Goal: Task Accomplishment & Management: Manage account settings

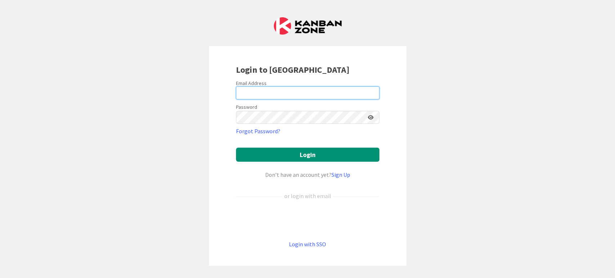
click at [307, 94] on input "email" at bounding box center [307, 92] width 143 height 13
type input "[PERSON_NAME][EMAIL_ADDRESS][PERSON_NAME][DOMAIN_NAME]"
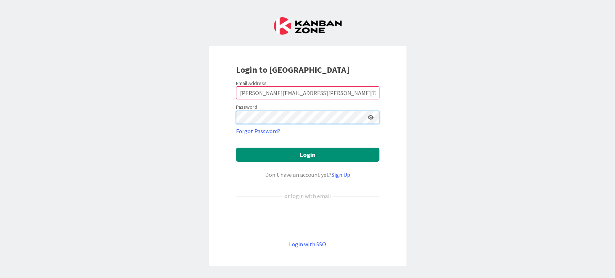
click at [236, 148] on button "Login" at bounding box center [307, 155] width 143 height 14
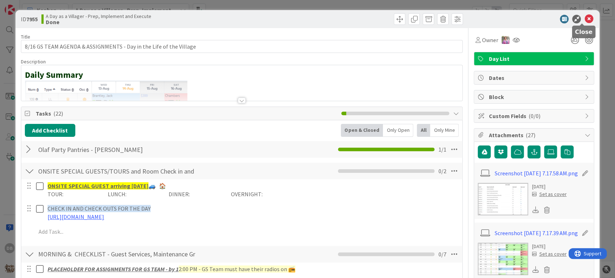
click at [584, 19] on icon at bounding box center [588, 19] width 9 height 9
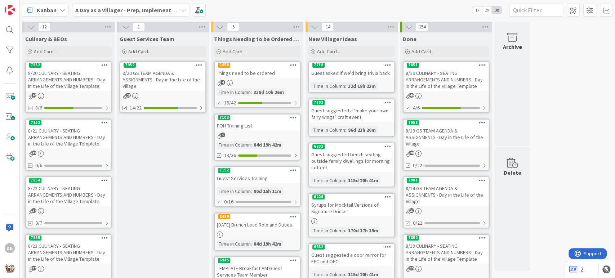
click at [199, 63] on icon at bounding box center [198, 64] width 7 height 5
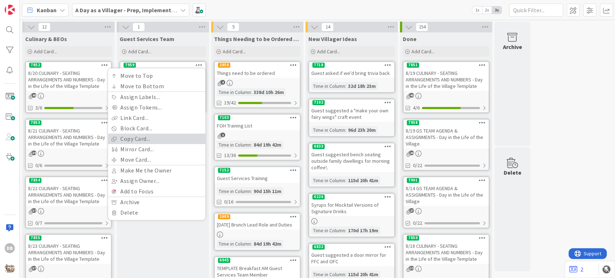
click at [150, 138] on link "Copy Card..." at bounding box center [156, 139] width 97 height 10
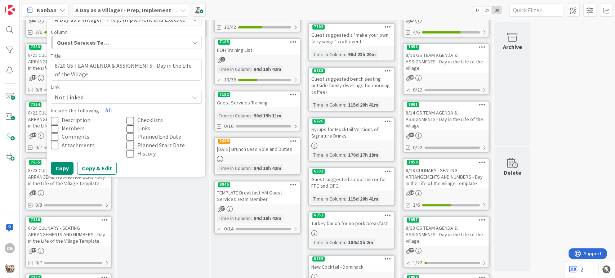
scroll to position [80, 0]
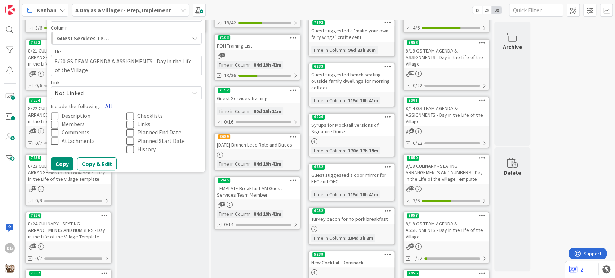
click at [113, 103] on button "All" at bounding box center [108, 105] width 16 height 13
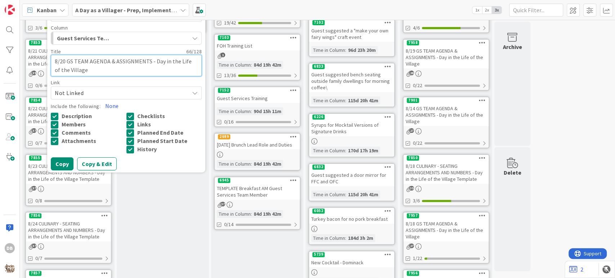
click at [69, 60] on textarea "8/20 GS TEAM AGENDA & ASSIGNMENTS - Day in the Life of the Village" at bounding box center [126, 66] width 151 height 22
type textarea "x"
type textarea "8/2 GS TEAM AGENDA & ASSIGNMENTS - Day in the Life of the Village"
drag, startPoint x: 66, startPoint y: 61, endPoint x: 99, endPoint y: 64, distance: 32.5
click at [66, 61] on textarea "8/2 GS TEAM AGENDA & ASSIGNMENTS - Day in the Life of the Village" at bounding box center [126, 66] width 151 height 22
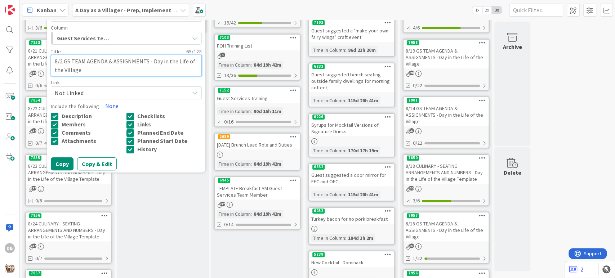
type textarea "x"
type textarea "8/21 GS TEAM AGENDA & ASSIGNMENTS - Day in the Life of the Village"
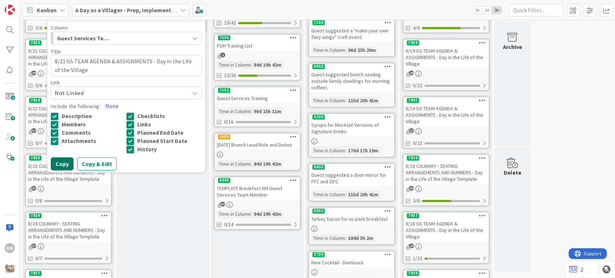
click at [69, 163] on button "Copy" at bounding box center [62, 163] width 23 height 13
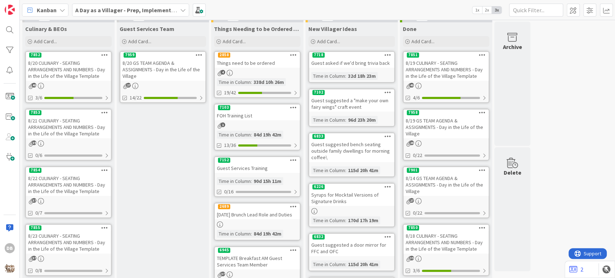
scroll to position [0, 0]
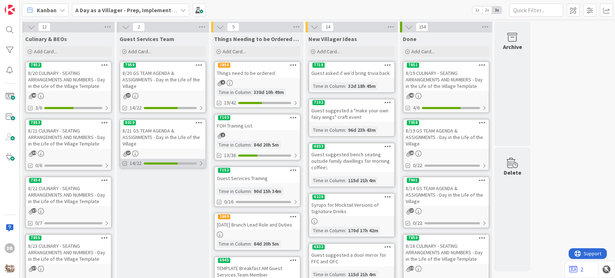
click at [152, 161] on div "14/22" at bounding box center [162, 163] width 85 height 9
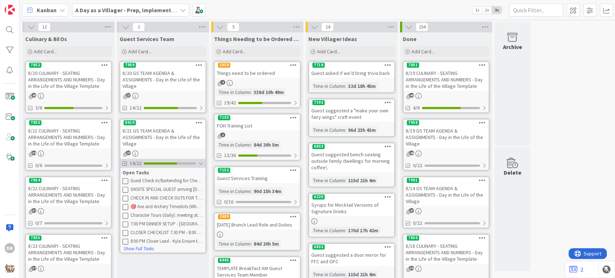
click at [153, 161] on div "14/22" at bounding box center [162, 163] width 85 height 9
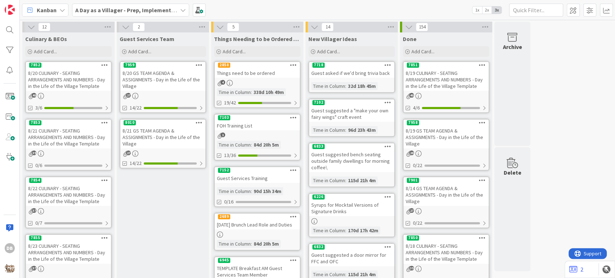
click at [157, 141] on div "8/21 GS TEAM AGENDA & ASSIGNMENTS - Day in the Life of the Village" at bounding box center [162, 137] width 85 height 22
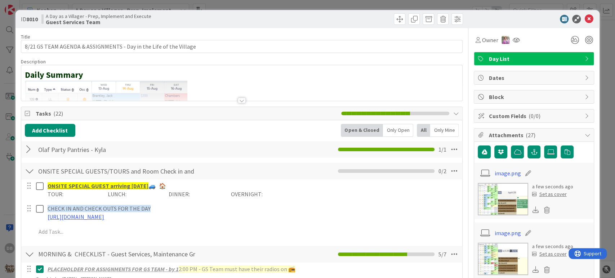
click at [28, 154] on div at bounding box center [29, 149] width 9 height 13
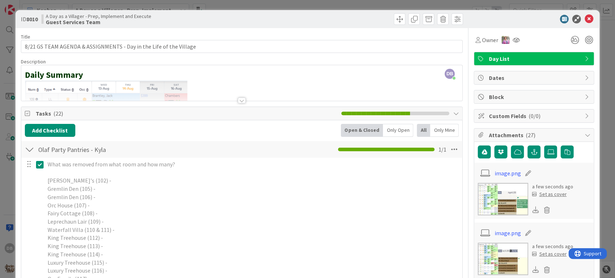
click at [39, 164] on icon at bounding box center [41, 164] width 11 height 9
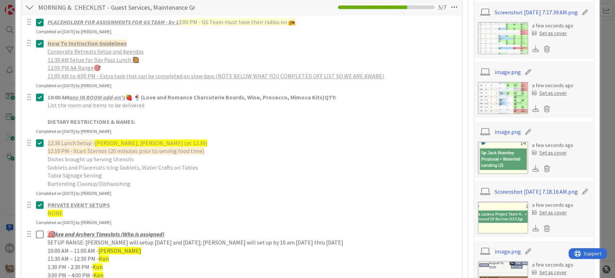
scroll to position [384, 0]
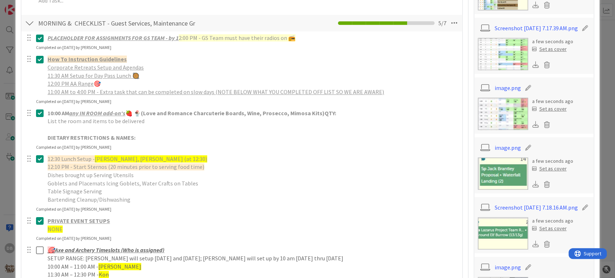
drag, startPoint x: 40, startPoint y: 39, endPoint x: 37, endPoint y: 43, distance: 5.5
click at [40, 39] on icon at bounding box center [41, 38] width 11 height 9
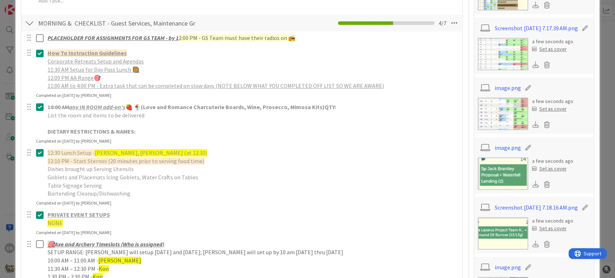
click at [40, 66] on div at bounding box center [34, 69] width 20 height 45
click at [37, 54] on icon at bounding box center [41, 53] width 11 height 9
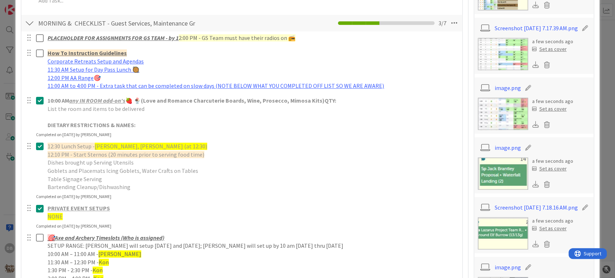
click at [40, 117] on div at bounding box center [34, 112] width 20 height 37
drag, startPoint x: 41, startPoint y: 103, endPoint x: 37, endPoint y: 118, distance: 16.2
click at [41, 103] on icon at bounding box center [41, 100] width 11 height 9
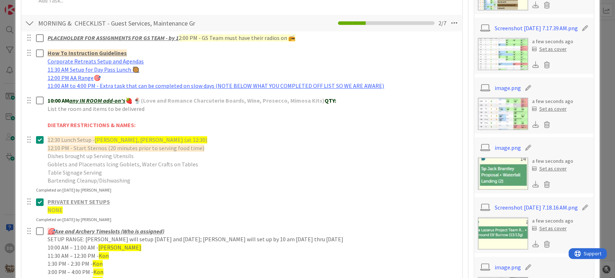
click at [39, 152] on div at bounding box center [34, 160] width 20 height 53
click at [35, 140] on div at bounding box center [34, 160] width 20 height 53
drag, startPoint x: 35, startPoint y: 140, endPoint x: 38, endPoint y: 143, distance: 3.9
click at [36, 141] on div at bounding box center [34, 160] width 20 height 53
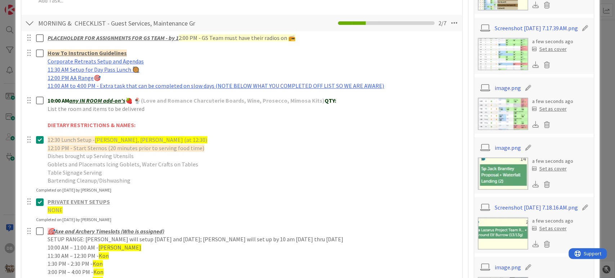
click at [38, 143] on icon at bounding box center [41, 139] width 11 height 9
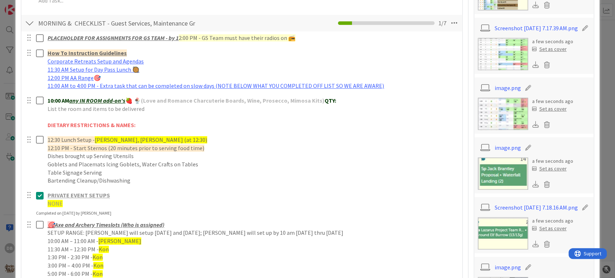
click at [41, 206] on div at bounding box center [34, 199] width 20 height 21
click at [39, 193] on icon at bounding box center [41, 195] width 11 height 9
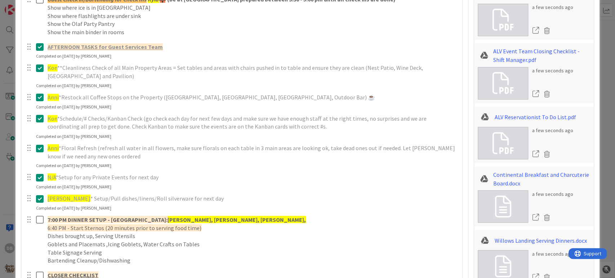
scroll to position [769, 0]
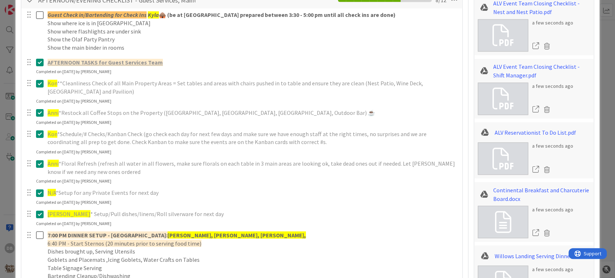
click at [38, 64] on icon at bounding box center [41, 62] width 11 height 9
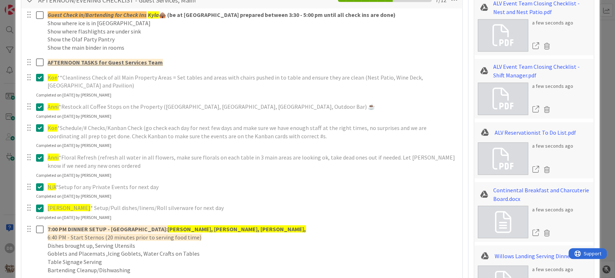
click at [39, 94] on div "Kon **Cleanliness Check of all Main Property Areas = Set tables and areas with …" at bounding box center [242, 84] width 440 height 27
click at [41, 77] on icon at bounding box center [41, 77] width 11 height 9
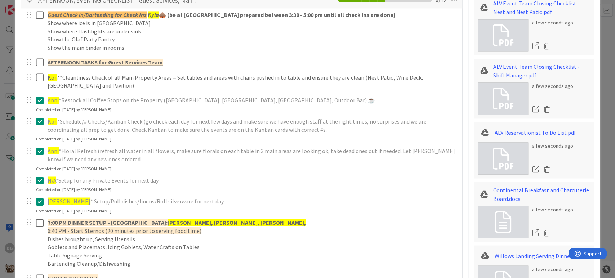
click at [33, 111] on div "Anni *Restock all Coffee Stops on the Property ([PERSON_NAME], [GEOGRAPHIC_DATA…" at bounding box center [242, 103] width 440 height 19
click at [36, 101] on icon at bounding box center [41, 100] width 11 height 9
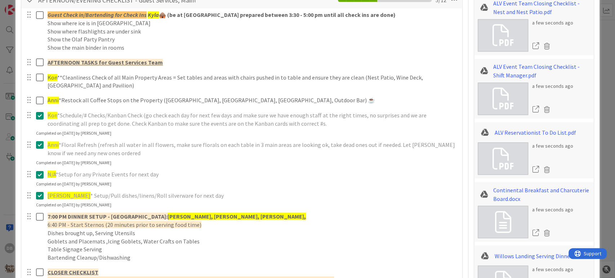
click at [40, 128] on div at bounding box center [34, 119] width 20 height 21
click at [39, 116] on icon at bounding box center [41, 115] width 11 height 9
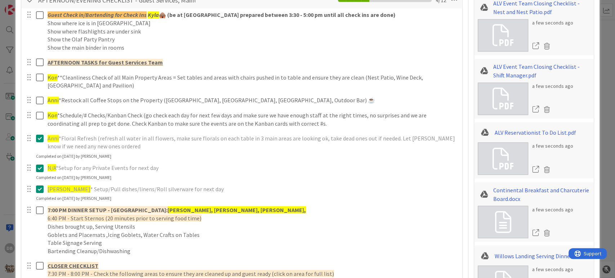
click at [35, 153] on div "Anni *Floral Refresh (refresh all water in all flowers, make sure florals on ea…" at bounding box center [242, 145] width 440 height 27
click at [41, 139] on icon at bounding box center [41, 138] width 11 height 9
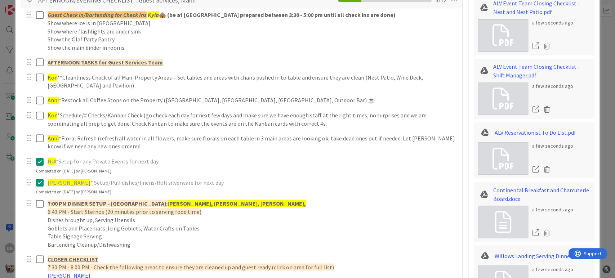
click at [39, 188] on div "Guest Check in/Bartending for Check Ins Kyla 🛖 (be at [GEOGRAPHIC_DATA] prepare…" at bounding box center [242, 277] width 434 height 539
click at [39, 184] on icon at bounding box center [41, 182] width 11 height 9
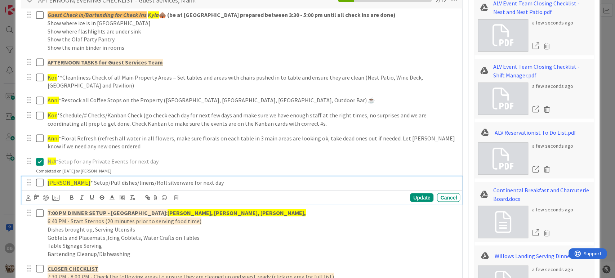
click at [39, 183] on icon at bounding box center [41, 182] width 11 height 9
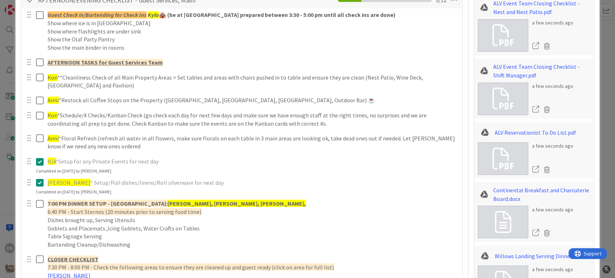
click at [38, 178] on icon at bounding box center [41, 182] width 11 height 9
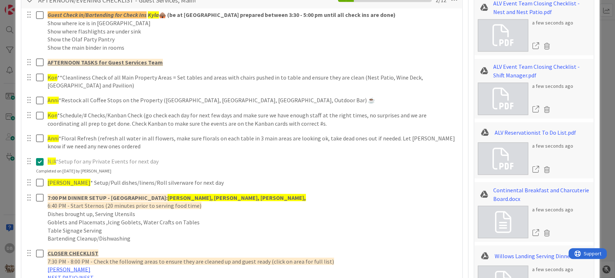
click at [39, 164] on icon at bounding box center [41, 161] width 11 height 9
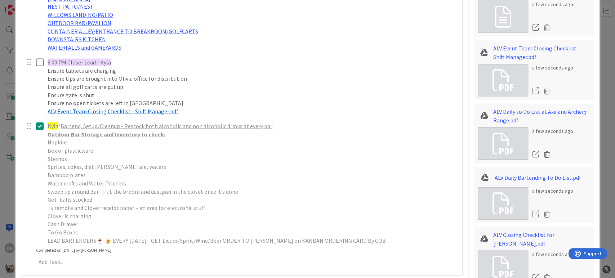
click at [41, 123] on icon at bounding box center [41, 126] width 11 height 9
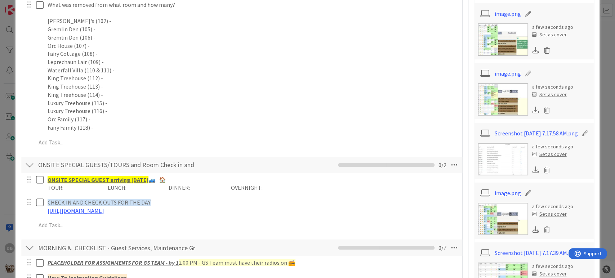
scroll to position [160, 0]
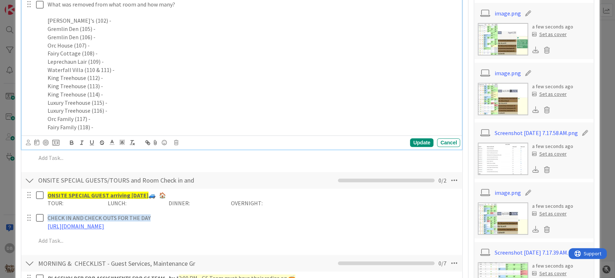
click at [120, 86] on p "King Treehouse (113) -" at bounding box center [252, 86] width 409 height 8
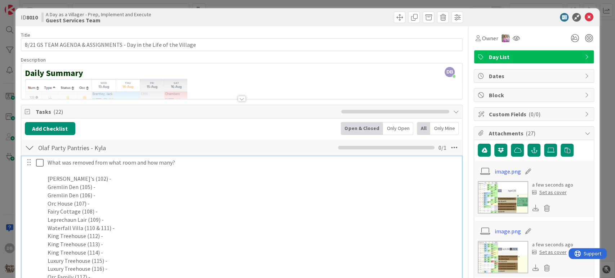
scroll to position [0, 0]
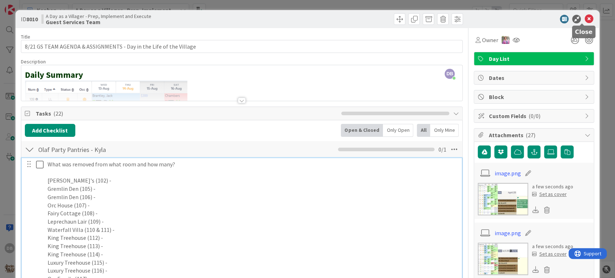
click at [584, 17] on icon at bounding box center [588, 19] width 9 height 9
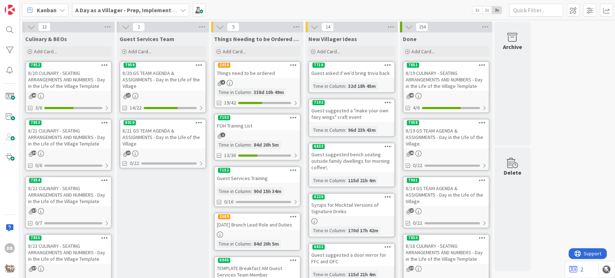
click at [186, 85] on div "8/20 GS TEAM AGENDA & ASSIGNMENTS - Day in the Life of the Village" at bounding box center [162, 79] width 85 height 22
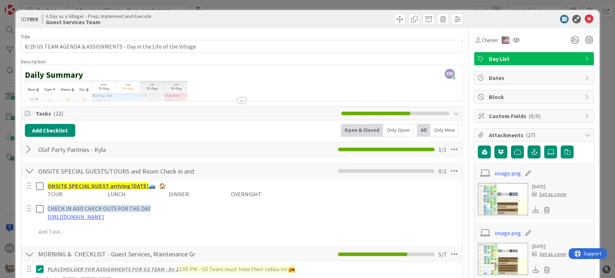
click at [28, 149] on div at bounding box center [29, 149] width 9 height 13
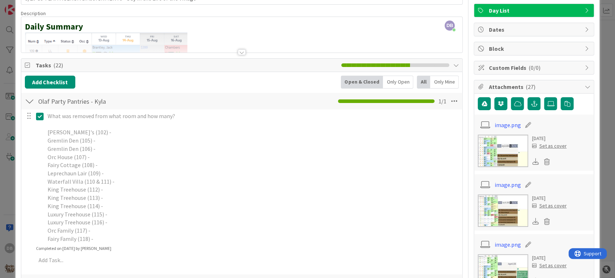
scroll to position [80, 0]
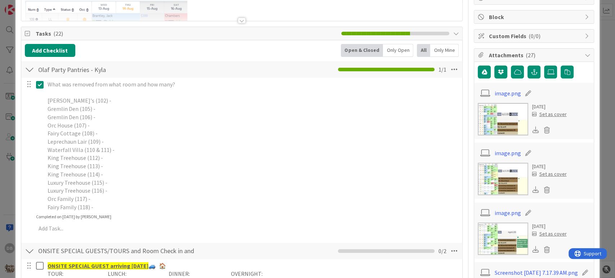
click at [96, 162] on p "King Treehouse (113) -" at bounding box center [252, 166] width 409 height 8
click at [37, 84] on icon at bounding box center [41, 84] width 11 height 9
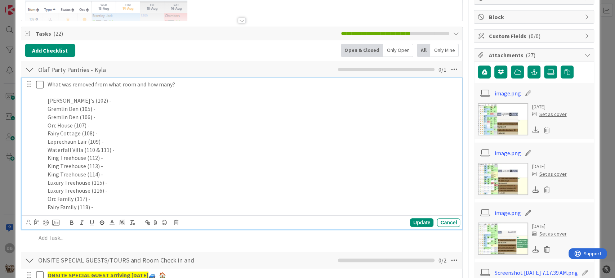
type textarea "x"
drag, startPoint x: 109, startPoint y: 162, endPoint x: 105, endPoint y: 165, distance: 5.5
click at [108, 163] on p "King Treehouse (113) -" at bounding box center [252, 166] width 409 height 8
click at [423, 224] on div "Update" at bounding box center [421, 222] width 23 height 9
click at [40, 88] on icon at bounding box center [41, 84] width 11 height 9
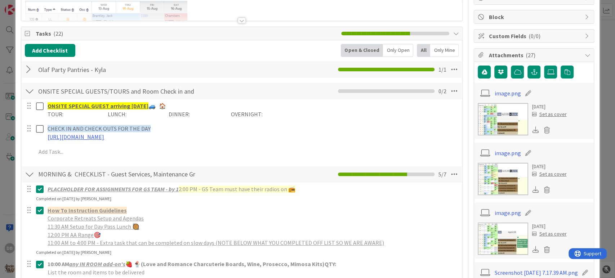
scroll to position [0, 0]
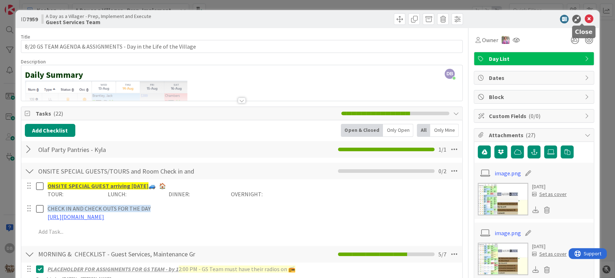
click at [584, 20] on icon at bounding box center [588, 19] width 9 height 9
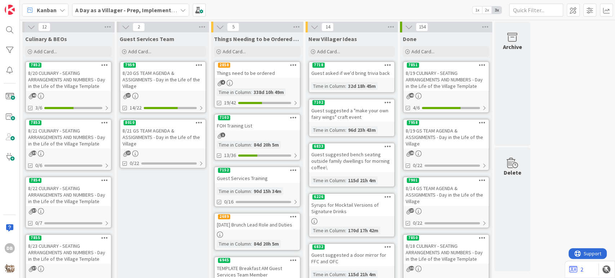
click at [156, 143] on div "8/21 GS TEAM AGENDA & ASSIGNMENTS - Day in the Life of the Village" at bounding box center [162, 137] width 85 height 22
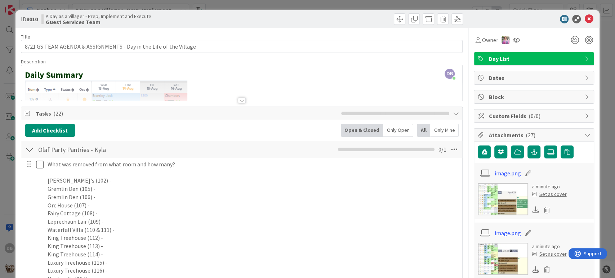
click at [586, 22] on div at bounding box center [529, 19] width 127 height 9
click at [585, 19] on icon at bounding box center [588, 19] width 9 height 9
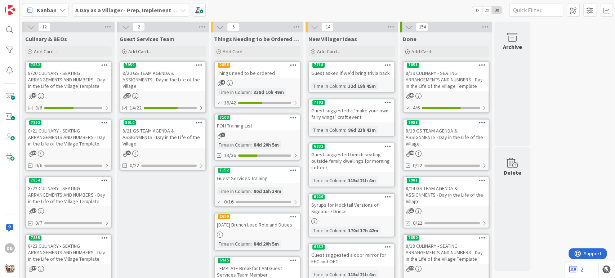
drag, startPoint x: 164, startPoint y: 136, endPoint x: 159, endPoint y: 180, distance: 43.8
click at [198, 123] on icon at bounding box center [198, 122] width 7 height 5
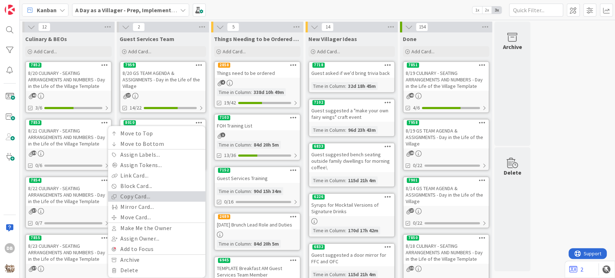
click at [152, 195] on link "Copy Card..." at bounding box center [156, 196] width 97 height 10
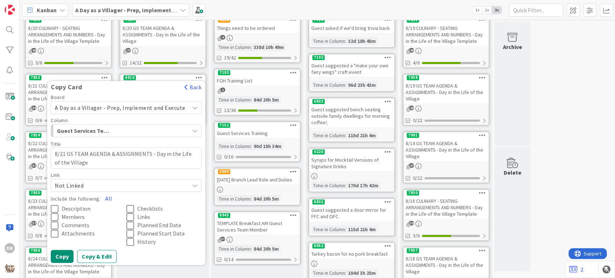
scroll to position [80, 0]
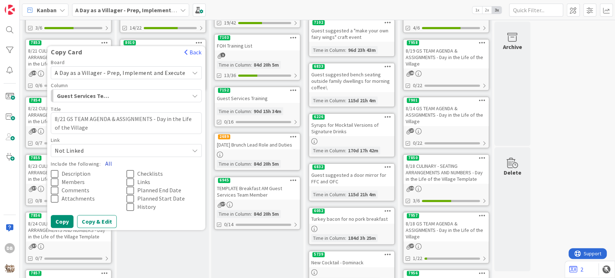
click at [115, 165] on button "All" at bounding box center [108, 163] width 16 height 13
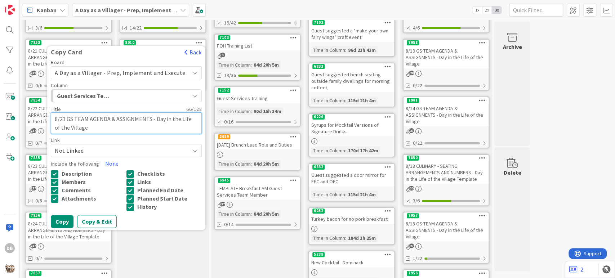
click at [67, 116] on textarea "8/21 GS TEAM AGENDA & ASSIGNMENTS - Day in the Life of the Village" at bounding box center [126, 123] width 151 height 22
click at [70, 117] on textarea "8/21 GS TEAM AGENDA & ASSIGNMENTS - Day in the Life of the Village" at bounding box center [126, 123] width 151 height 22
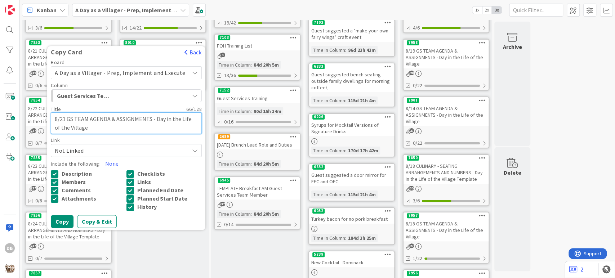
type textarea "x"
type textarea "8/21GS TEAM AGENDA & ASSIGNMENTS - Day in the Life of the Village"
type textarea "x"
type textarea "8/2GS TEAM AGENDA & ASSIGNMENTS - Day in the Life of the Village"
type textarea "x"
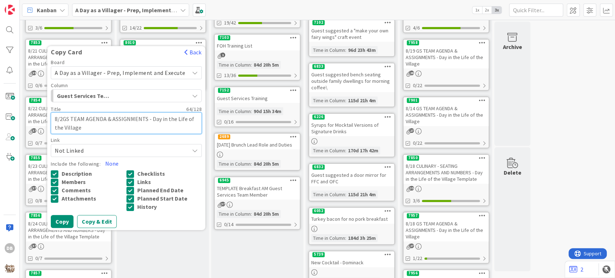
type textarea "8/22GS TEAM AGENDA & ASSIGNMENTS - Day in the Life of the Village"
type textarea "x"
type textarea "8/22 GS TEAM AGENDA & ASSIGNMENTS - Day in the Life of the Village"
click at [66, 216] on button "Copy" at bounding box center [62, 221] width 23 height 13
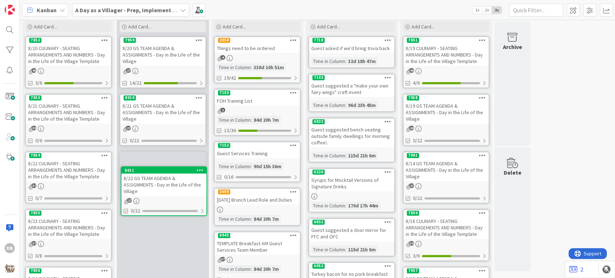
scroll to position [24, 0]
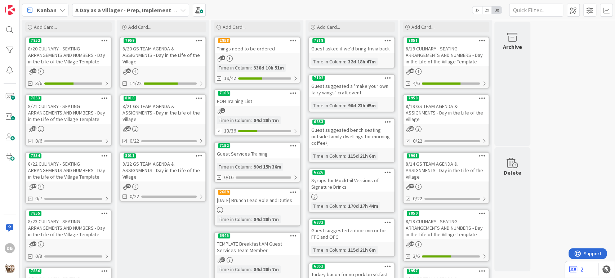
click at [200, 155] on icon at bounding box center [198, 155] width 7 height 5
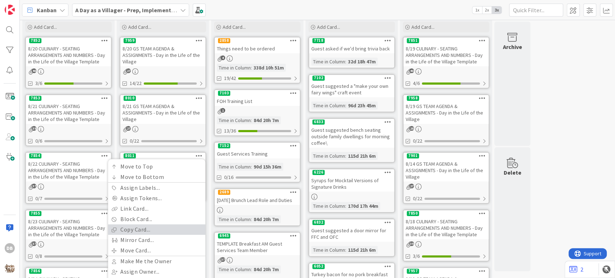
click at [167, 233] on link "Copy Card..." at bounding box center [156, 229] width 97 height 10
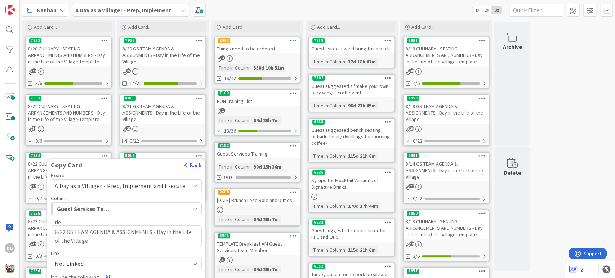
click at [70, 227] on textarea "8/22 GS TEAM AGENDA & ASSIGNMENTS - Day in the Life of the Village" at bounding box center [126, 236] width 151 height 22
type textarea "x"
type textarea "8/22GS TEAM AGENDA & ASSIGNMENTS - Day in the Life of the Village"
type textarea "x"
type textarea "8/2GS TEAM AGENDA & ASSIGNMENTS - Day in the Life of the Village"
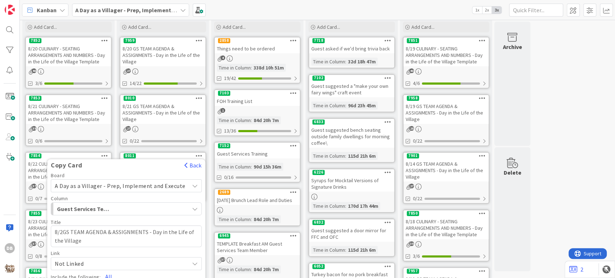
type textarea "x"
type textarea "8/23GS TEAM AGENDA & ASSIGNMENTS - Day in the Life of the Village"
type textarea "x"
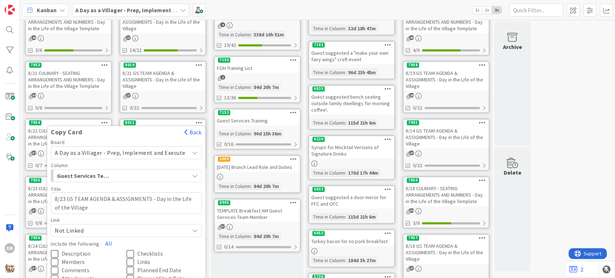
scroll to position [104, 0]
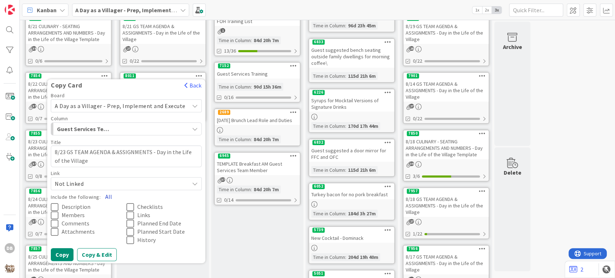
type textarea "8/23 GS TEAM AGENDA & ASSIGNMENTS - Day in the Life of the Village"
click at [112, 194] on button "All" at bounding box center [108, 196] width 16 height 13
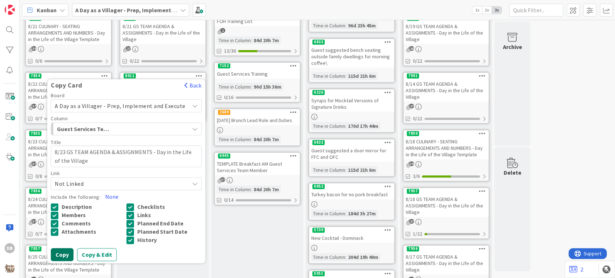
click at [68, 258] on button "Copy" at bounding box center [62, 254] width 23 height 13
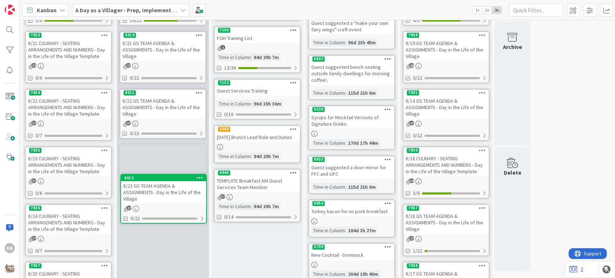
scroll to position [88, 0]
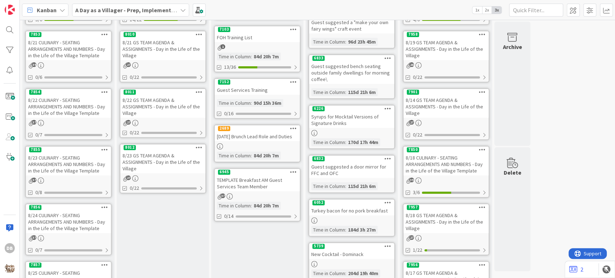
click at [202, 146] on icon at bounding box center [198, 147] width 7 height 5
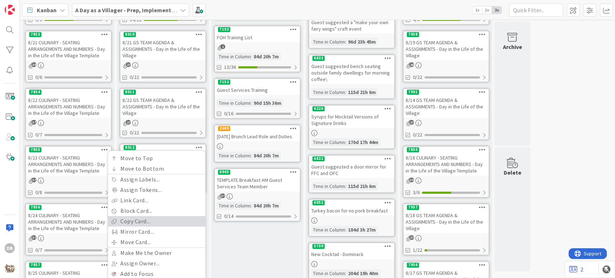
click at [179, 216] on link "Copy Card..." at bounding box center [156, 221] width 97 height 10
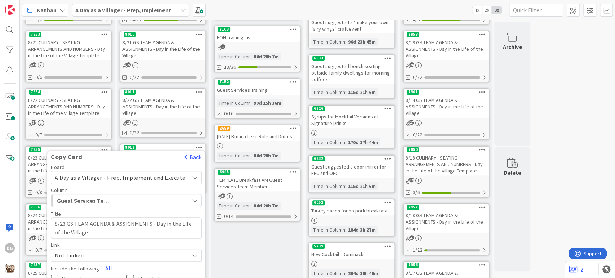
click at [69, 221] on textarea "8/23 GS TEAM AGENDA & ASSIGNMENTS - Day in the Life of the Village" at bounding box center [126, 228] width 151 height 22
type textarea "x"
type textarea "8/2 GS TEAM AGENDA & ASSIGNMENTS - Day in the Life of the Village"
type textarea "x"
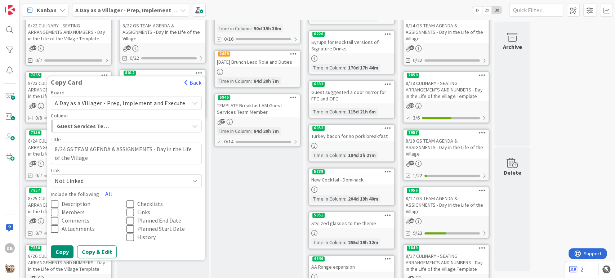
scroll to position [248, 0]
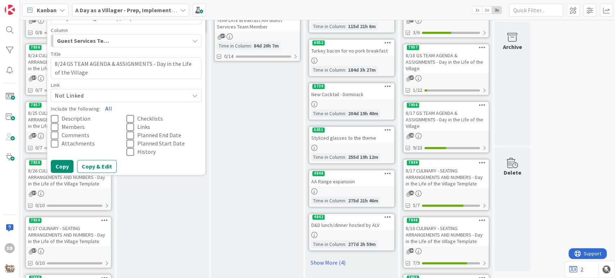
type textarea "8/24 GS TEAM AGENDA & ASSIGNMENTS - Day in the Life of the Village"
click at [117, 108] on button "All" at bounding box center [108, 108] width 16 height 13
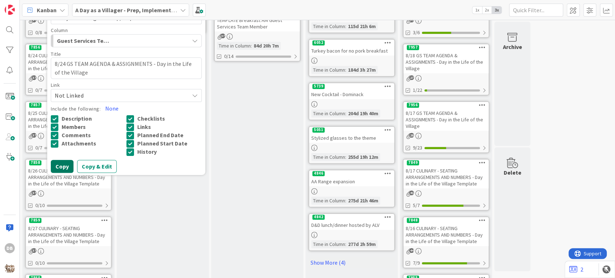
click at [67, 166] on button "Copy" at bounding box center [62, 166] width 23 height 13
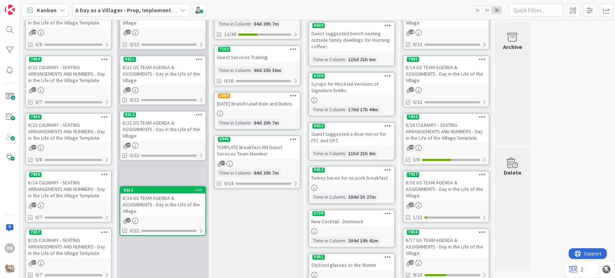
scroll to position [124, 0]
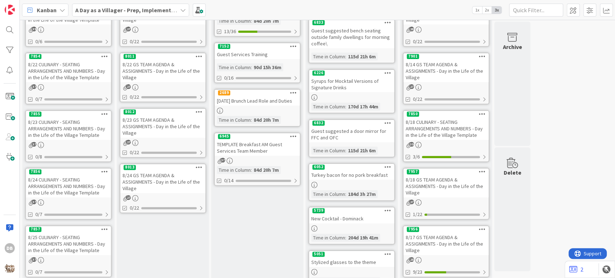
click at [203, 167] on div at bounding box center [198, 167] width 13 height 5
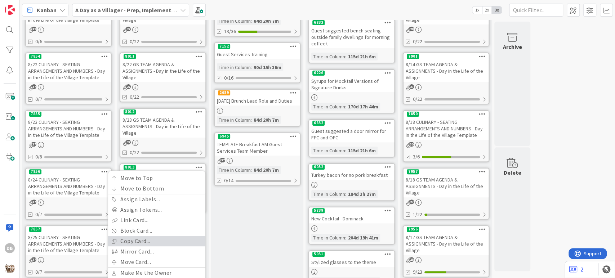
click at [147, 240] on link "Copy Card..." at bounding box center [156, 241] width 97 height 10
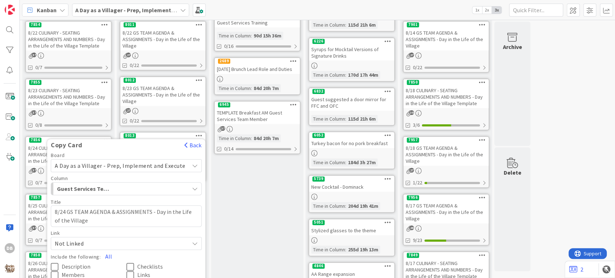
scroll to position [204, 0]
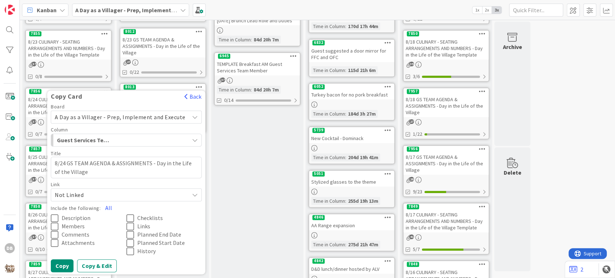
click at [69, 159] on textarea "8/24 GS TEAM AGENDA & ASSIGNMENTS - Day in the Life of the Village" at bounding box center [126, 168] width 151 height 22
type textarea "x"
type textarea "8/2 GS TEAM AGENDA & ASSIGNMENTS - Day in the Life of the Village"
type textarea "x"
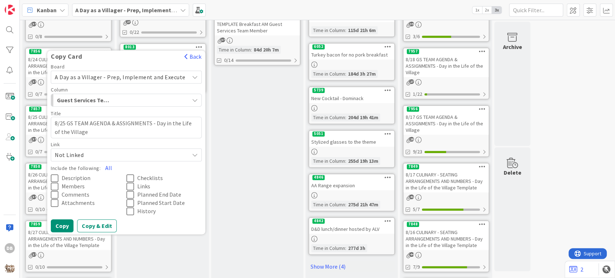
scroll to position [284, 0]
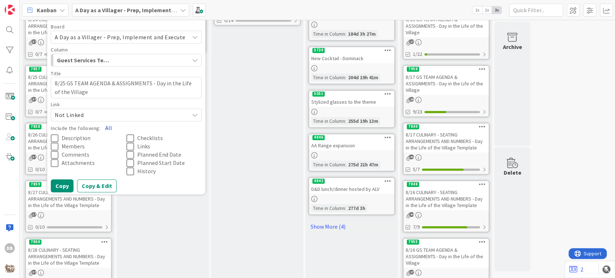
type textarea "8/25 GS TEAM AGENDA & ASSIGNMENTS - Day in the Life of the Village"
click at [114, 121] on button "All" at bounding box center [108, 127] width 16 height 13
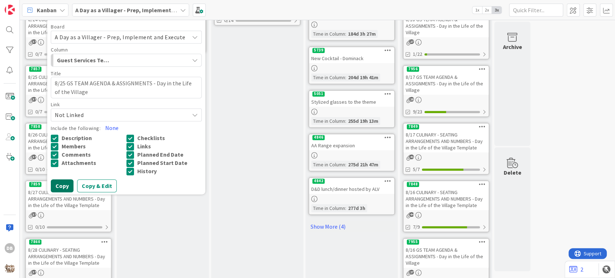
drag, startPoint x: 71, startPoint y: 184, endPoint x: 74, endPoint y: 187, distance: 4.6
click at [71, 184] on button "Copy" at bounding box center [62, 185] width 23 height 13
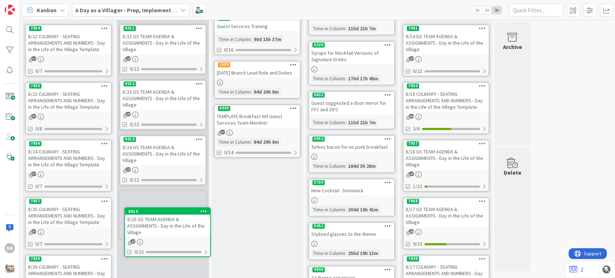
scroll to position [177, 0]
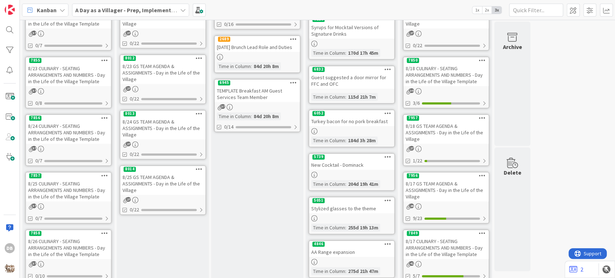
click at [197, 168] on icon at bounding box center [198, 168] width 7 height 5
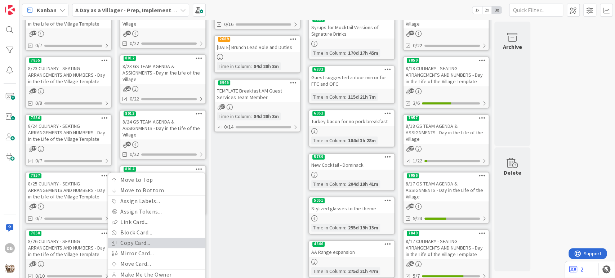
click at [151, 242] on link "Copy Card..." at bounding box center [156, 243] width 97 height 10
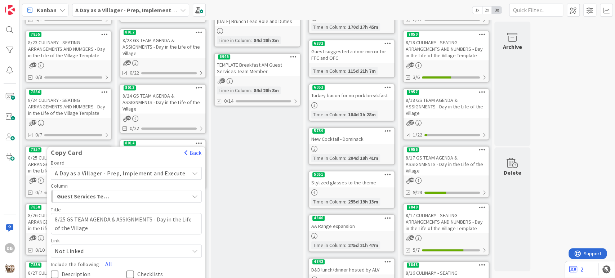
scroll to position [217, 0]
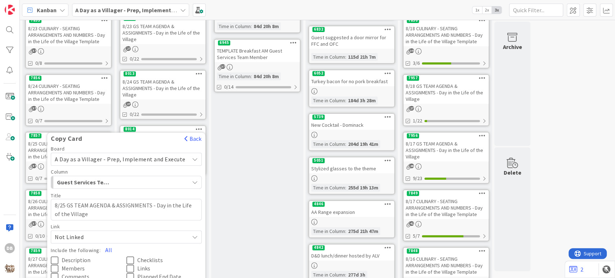
click at [68, 203] on textarea "8/25 GS TEAM AGENDA & ASSIGNMENTS - Day in the Life of the Village" at bounding box center [126, 210] width 151 height 22
type textarea "x"
type textarea "8/2 GS TEAM AGENDA & ASSIGNMENTS - Day in the Life of the Village"
type textarea "x"
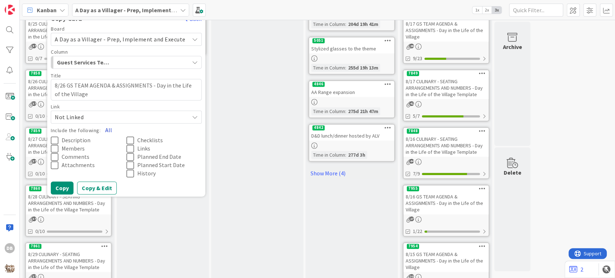
type textarea "8/26 GS TEAM AGENDA & ASSIGNMENTS - Day in the Life of the Village"
click at [112, 134] on button "All" at bounding box center [108, 129] width 16 height 13
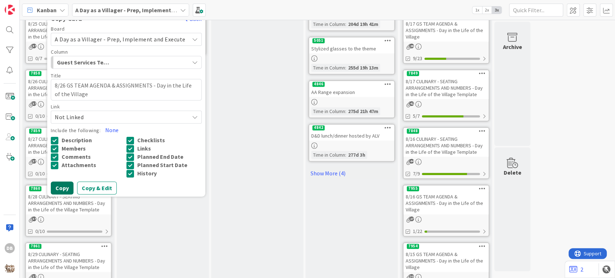
click at [73, 186] on button "Copy" at bounding box center [62, 187] width 23 height 13
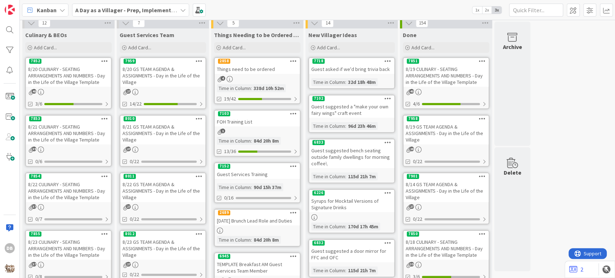
scroll to position [0, 0]
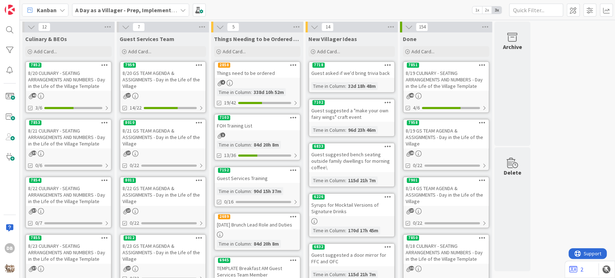
click at [167, 136] on div "8/21 GS TEAM AGENDA & ASSIGNMENTS - Day in the Life of the Village" at bounding box center [162, 137] width 85 height 22
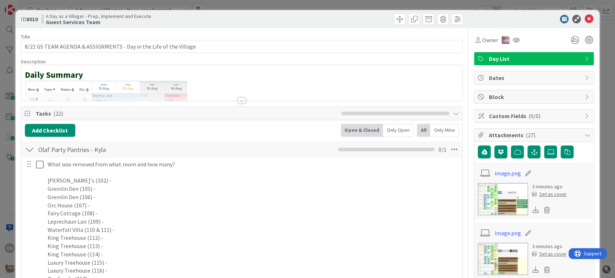
type textarea "x"
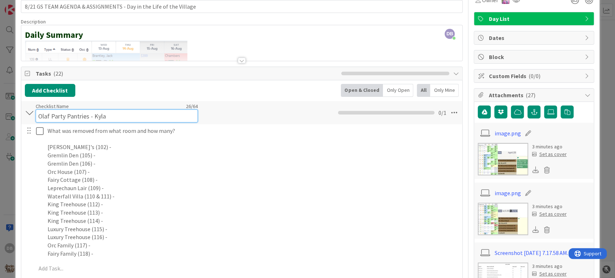
click at [119, 109] on input "Olaf Party Pantries - Kyla" at bounding box center [117, 115] width 162 height 13
type input "Olaf Party Pantries - Kyla (training Anni)"
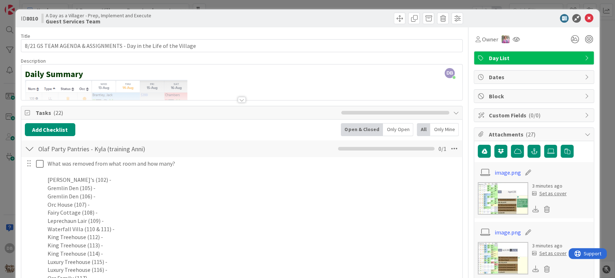
scroll to position [0, 0]
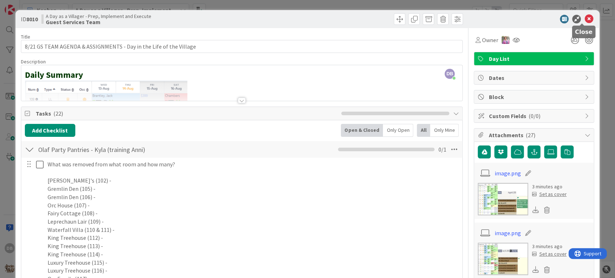
click at [584, 18] on icon at bounding box center [588, 19] width 9 height 9
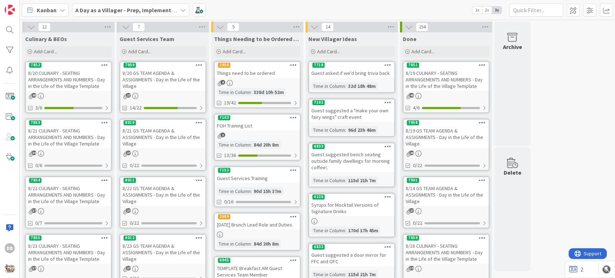
click at [148, 138] on div "8/21 GS TEAM AGENDA & ASSIGNMENTS - Day in the Life of the Village" at bounding box center [162, 137] width 85 height 22
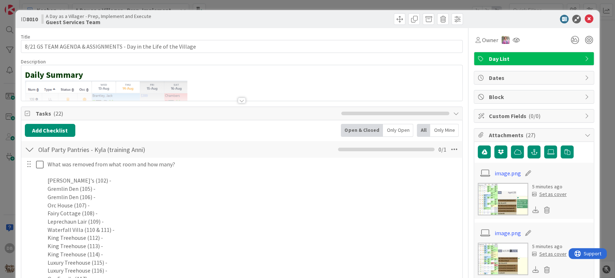
type textarea "x"
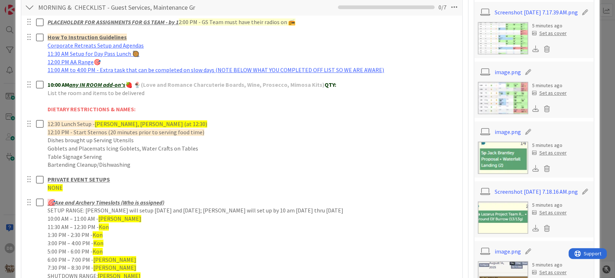
scroll to position [360, 0]
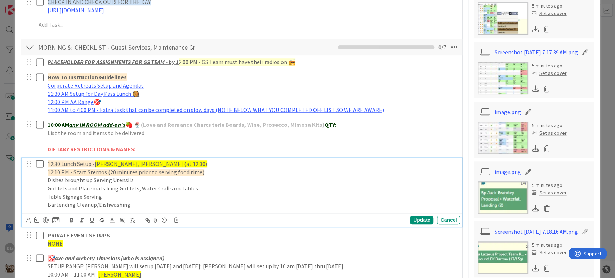
click at [173, 165] on span "[PERSON_NAME], [PERSON_NAME] (at 12:30)" at bounding box center [151, 163] width 112 height 7
click at [170, 161] on p "12:30 Lunch Setup - [PERSON_NAME], Anni, [PERSON_NAME]" at bounding box center [252, 164] width 409 height 8
click at [414, 218] on div "Update" at bounding box center [421, 220] width 23 height 9
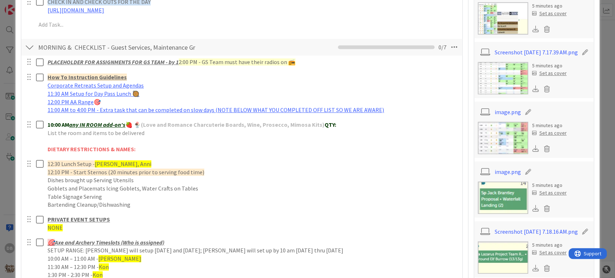
type textarea "x"
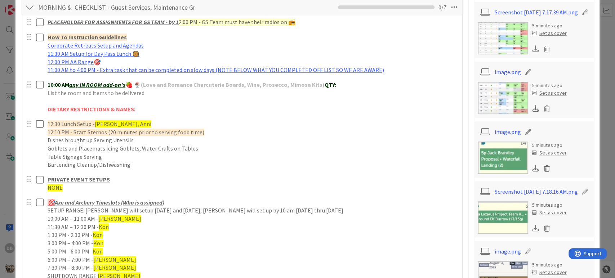
scroll to position [480, 0]
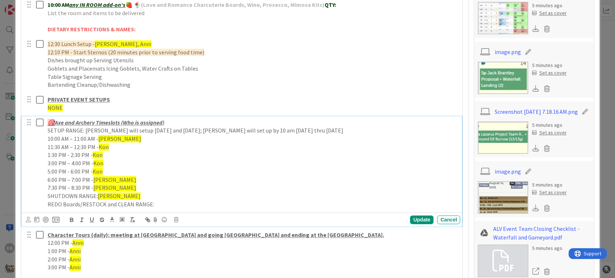
click at [99, 152] on span "Kon" at bounding box center [98, 154] width 10 height 7
click at [101, 165] on span "Kon" at bounding box center [98, 162] width 10 height 7
click at [98, 169] on span "Kon" at bounding box center [98, 171] width 10 height 7
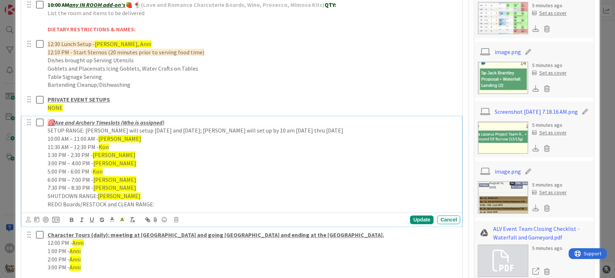
click at [98, 174] on span "Kon" at bounding box center [98, 171] width 10 height 7
click at [98, 171] on span "Kon" at bounding box center [98, 171] width 10 height 7
click at [98, 168] on p "5:00 PM - 6:00 PM - [PERSON_NAME]" at bounding box center [252, 171] width 409 height 8
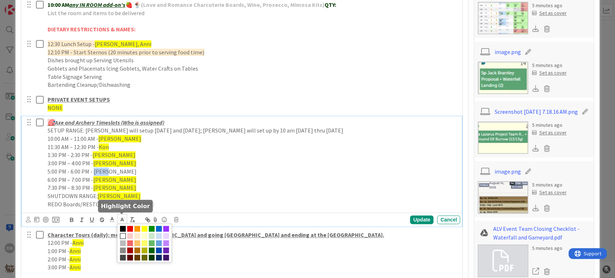
click at [126, 220] on span at bounding box center [122, 219] width 10 height 10
click at [143, 227] on span at bounding box center [144, 229] width 6 height 6
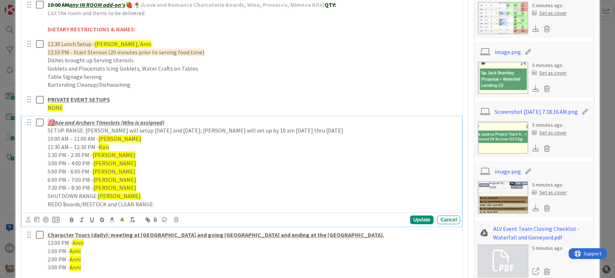
click at [130, 195] on p "SHUTDOWN RANGE: [PERSON_NAME]" at bounding box center [252, 196] width 409 height 8
click at [104, 168] on span "[PERSON_NAME]" at bounding box center [114, 171] width 43 height 7
click at [95, 170] on span "[PERSON_NAME]" at bounding box center [114, 171] width 43 height 7
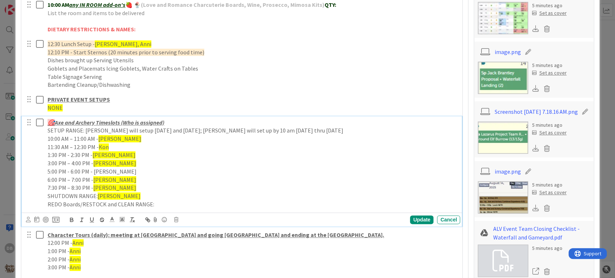
click at [99, 167] on p "5:00 PM - 6:00 PM - [PERSON_NAME]" at bounding box center [252, 171] width 409 height 8
click at [119, 216] on icon at bounding box center [122, 219] width 6 height 6
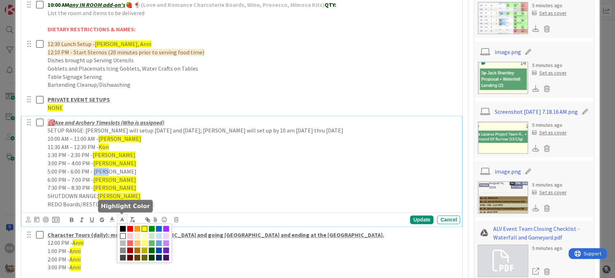
click at [144, 228] on span at bounding box center [144, 229] width 6 height 6
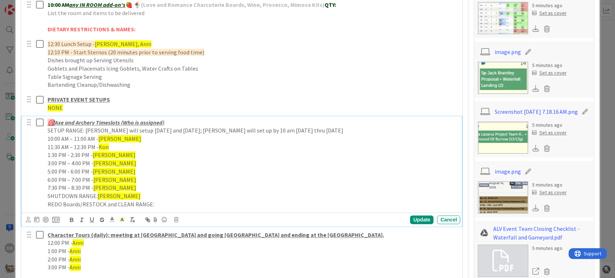
click at [118, 178] on p "6:00 PM – 7:00 PM - [GEOGRAPHIC_DATA]" at bounding box center [252, 180] width 409 height 8
click at [103, 180] on span "[PERSON_NAME]" at bounding box center [114, 179] width 43 height 7
click at [95, 183] on div "🎯 Axe and Archery Timeslots (Who is assigned) SETUP RANGE: [PERSON_NAME] will s…" at bounding box center [252, 163] width 415 height 94
click at [100, 187] on span "[PERSON_NAME]" at bounding box center [114, 187] width 43 height 7
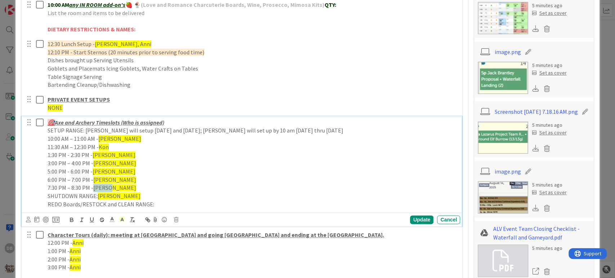
click at [100, 187] on span "[PERSON_NAME]" at bounding box center [114, 187] width 43 height 7
click at [104, 191] on p "7:30 PM – 8:30 PM - [GEOGRAPHIC_DATA]" at bounding box center [252, 188] width 409 height 8
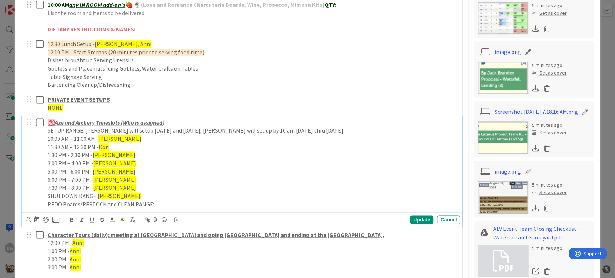
click at [92, 181] on p "6:00 PM – 7:00 PM - [PERSON_NAME]" at bounding box center [252, 180] width 409 height 8
click at [96, 185] on span "[PERSON_NAME]" at bounding box center [114, 187] width 43 height 7
click at [110, 196] on span "[PERSON_NAME]" at bounding box center [119, 195] width 43 height 7
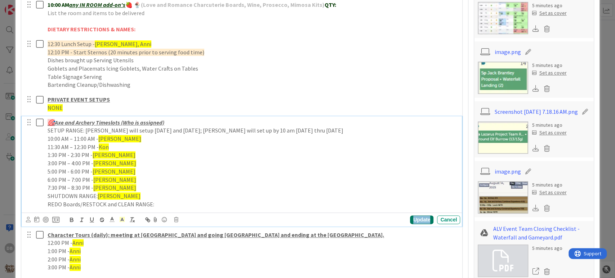
click at [413, 221] on div "Update" at bounding box center [421, 219] width 23 height 9
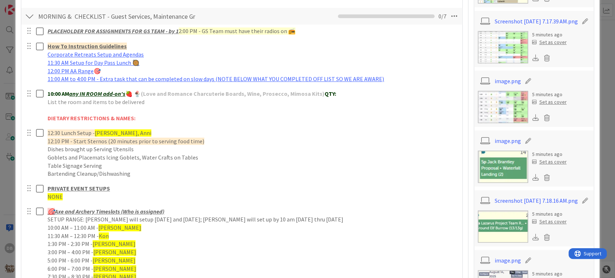
scroll to position [400, 0]
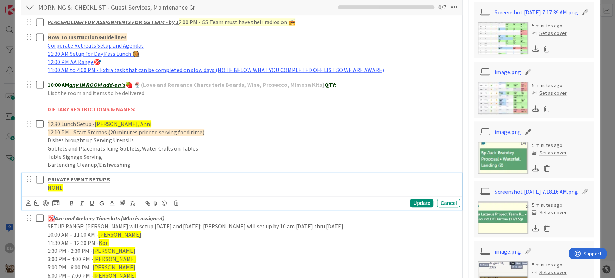
click at [53, 189] on span "NONE" at bounding box center [55, 187] width 15 height 7
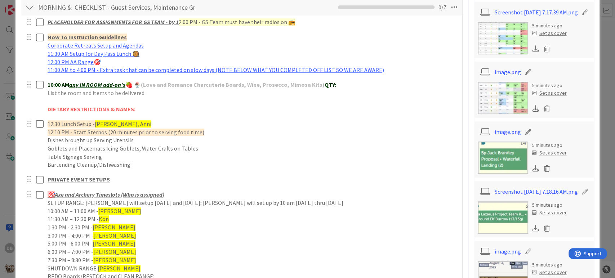
type textarea "x"
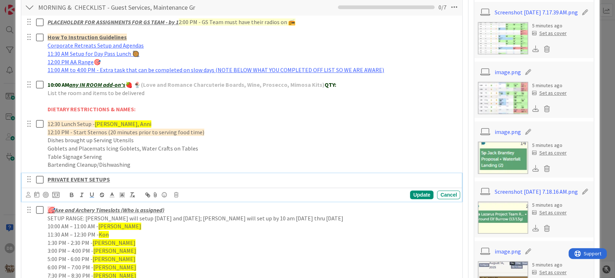
click at [136, 176] on p "PRIVATE EVENT SETUPS" at bounding box center [252, 179] width 409 height 8
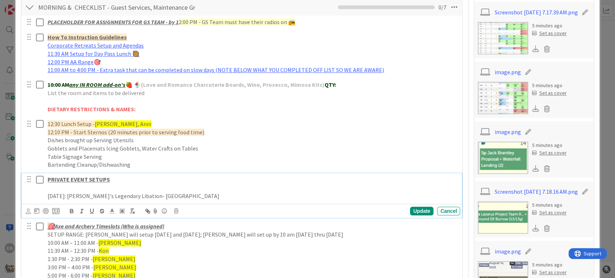
click at [138, 195] on p "[DATE]: [PERSON_NAME]'s Legendary Libation- [GEOGRAPHIC_DATA]" at bounding box center [252, 196] width 409 height 8
click at [143, 195] on p "[DATE]: [PERSON_NAME]'s Legendary Libation- [GEOGRAPHIC_DATA]" at bounding box center [252, 196] width 409 height 8
click at [143, 196] on p "[DATE]: [PERSON_NAME]'s Legendary Libation- [GEOGRAPHIC_DATA]" at bounding box center [252, 196] width 409 height 8
click at [141, 196] on p "[DATE]: [PERSON_NAME]'s Legendary Libation- [GEOGRAPHIC_DATA]" at bounding box center [252, 196] width 409 height 8
drag, startPoint x: 196, startPoint y: 198, endPoint x: 40, endPoint y: 193, distance: 156.7
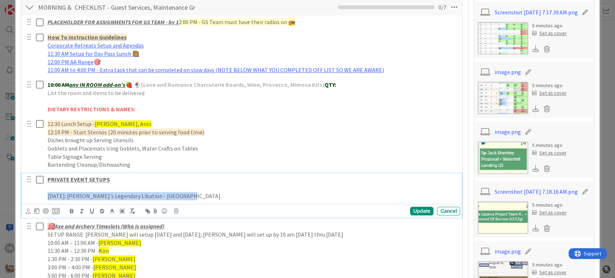
click at [40, 193] on div "PRIVATE EVENT SETUPS [DATE]: [PERSON_NAME]'s Legendary Libation - [GEOGRAPHIC_D…" at bounding box center [242, 187] width 436 height 29
click at [72, 210] on icon "button" at bounding box center [71, 211] width 6 height 6
click at [182, 189] on p at bounding box center [252, 188] width 409 height 8
click at [210, 197] on p "[DATE]: [PERSON_NAME]'s Legendary Libation - [GEOGRAPHIC_DATA]" at bounding box center [252, 196] width 409 height 8
click at [216, 194] on p "[DATE]: [PERSON_NAME]'s Legendary Libation - [GEOGRAPHIC_DATA]" at bounding box center [252, 196] width 409 height 8
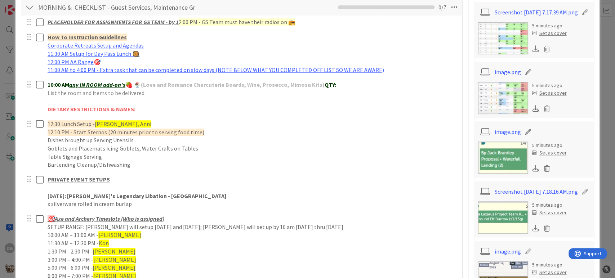
scroll to position [440, 0]
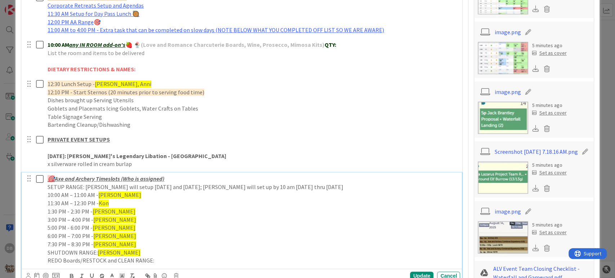
click at [149, 175] on u "Axe and Archery Timeslots (Who is assigned)" at bounding box center [109, 178] width 109 height 7
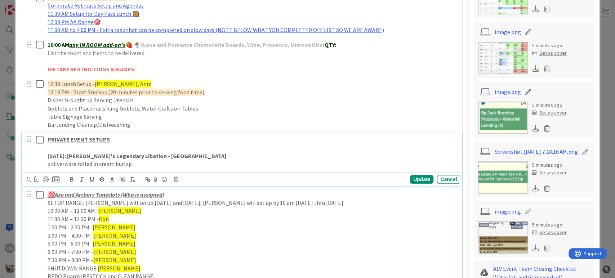
click at [147, 165] on p "x silverware rolled in cream burlap" at bounding box center [252, 164] width 409 height 8
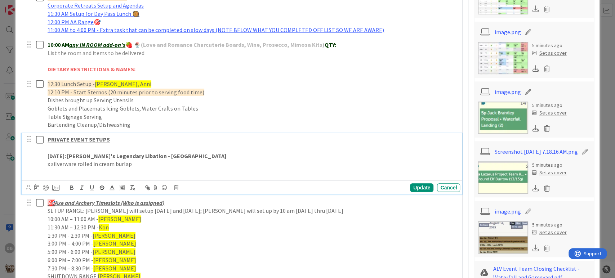
click at [147, 165] on p "x silverware rolled in cream burlap" at bounding box center [252, 164] width 409 height 8
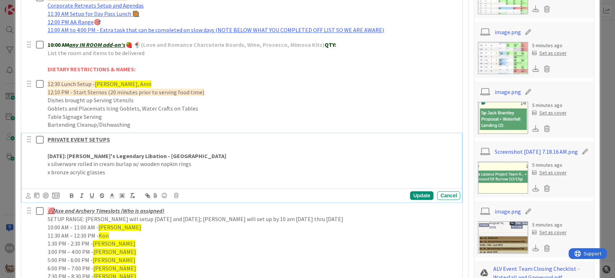
click at [147, 169] on p "x bronze acrylic glasses" at bounding box center [252, 172] width 409 height 8
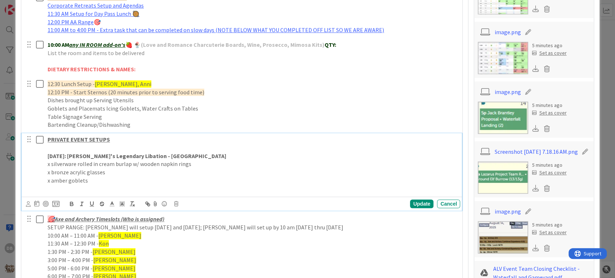
click at [94, 165] on p "x silverware rolled in cream burlap w/ wooden napkin rings" at bounding box center [252, 164] width 409 height 8
click at [95, 172] on p "x bronze acrylic glasses" at bounding box center [252, 172] width 409 height 8
click at [91, 184] on p at bounding box center [252, 188] width 409 height 8
click at [50, 166] on p "x silverware rolled in cream burlap w/ wooden napkin rings" at bounding box center [252, 164] width 409 height 8
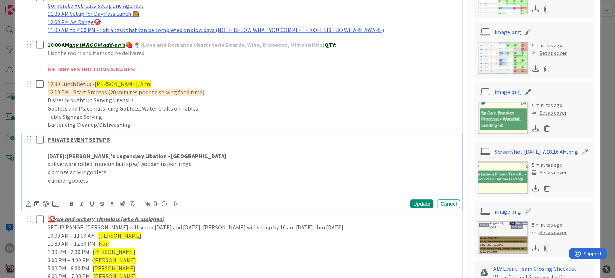
click at [96, 182] on p "x amber goblets" at bounding box center [252, 180] width 409 height 8
drag, startPoint x: 49, startPoint y: 179, endPoint x: 51, endPoint y: 182, distance: 4.0
click at [50, 181] on p "x amber goblets" at bounding box center [252, 180] width 409 height 8
click at [93, 180] on p "x amber goblets" at bounding box center [252, 180] width 409 height 8
click at [48, 163] on p "x silverware rolled in cream burlap w/ wooden napkin rings" at bounding box center [252, 164] width 409 height 8
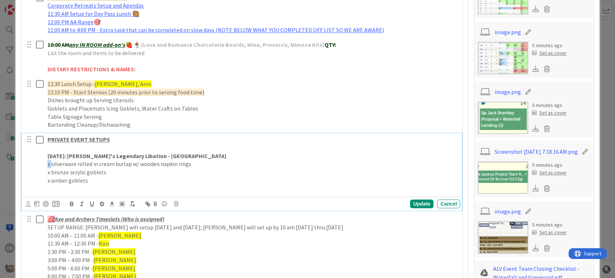
click at [48, 163] on p "x silverware rolled in cream burlap w/ wooden napkin rings" at bounding box center [252, 164] width 409 height 8
click at [48, 171] on p "x bronze acrylic goblets" at bounding box center [252, 172] width 409 height 8
click at [49, 181] on p "x amber goblets" at bounding box center [252, 180] width 409 height 8
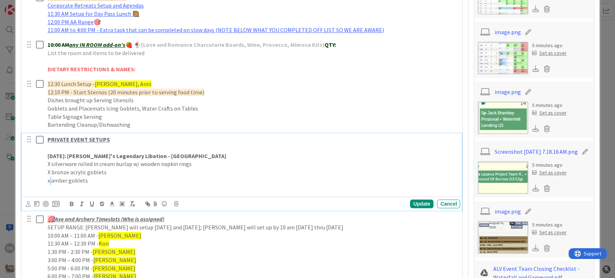
click at [49, 181] on p "x amber goblets" at bounding box center [252, 180] width 409 height 8
click at [48, 177] on p "x amber goblets" at bounding box center [252, 180] width 409 height 8
click at [136, 197] on div "Update Cancel" at bounding box center [242, 204] width 440 height 14
click at [131, 192] on div "PRIVATE EVENT SETUPS [DATE]: Lore's Legendary Libation - Village Gardens X silv…" at bounding box center [252, 164] width 415 height 62
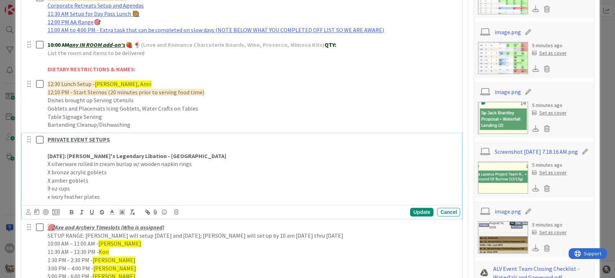
click at [129, 201] on div "PRIVATE EVENT SETUPS [DATE]: Lore's Legendary Libation - Village Gardens X silv…" at bounding box center [252, 168] width 415 height 70
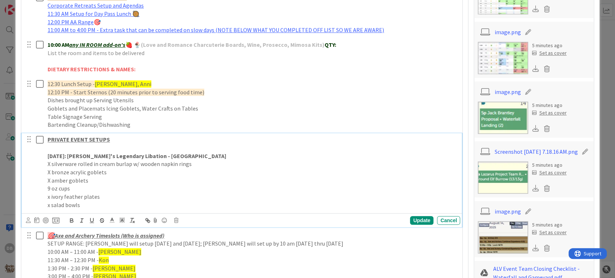
click at [129, 201] on p "x salad bowls" at bounding box center [252, 205] width 409 height 8
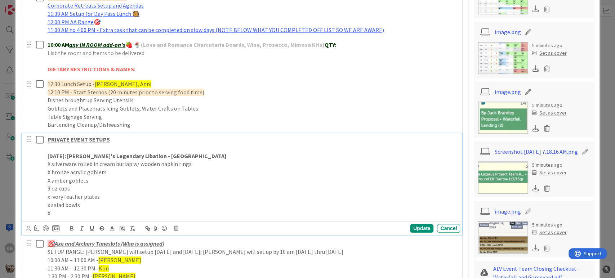
click at [48, 204] on p "x salad bowls" at bounding box center [252, 205] width 409 height 8
click at [46, 197] on div "PRIVATE EVENT SETUPS [DATE]: Lore's Legendary Libation - Village Gardens X silv…" at bounding box center [252, 176] width 415 height 86
click at [61, 206] on p "X salad bowls" at bounding box center [252, 205] width 409 height 8
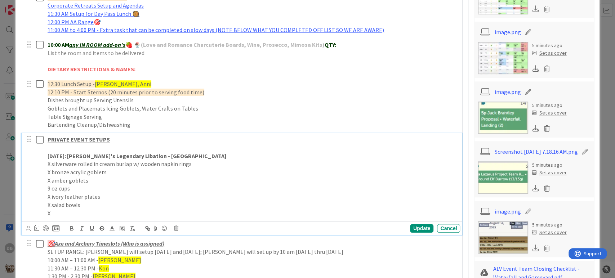
click at [62, 210] on p "X" at bounding box center [252, 213] width 409 height 8
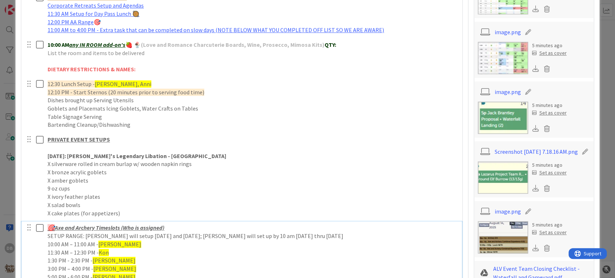
drag, startPoint x: 215, startPoint y: 226, endPoint x: 211, endPoint y: 229, distance: 3.9
click at [214, 227] on p "🎯 Axe and Archery Timeslots (Who is assigned)" at bounding box center [252, 228] width 409 height 8
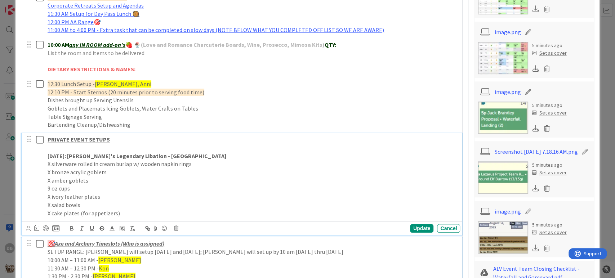
click at [148, 218] on div "PRIVATE EVENT SETUPS [DATE]: Lore's Legendary Libation - Village Gardens X silv…" at bounding box center [252, 176] width 415 height 86
click at [154, 213] on p "X cake plates (for appetizers)" at bounding box center [252, 213] width 409 height 8
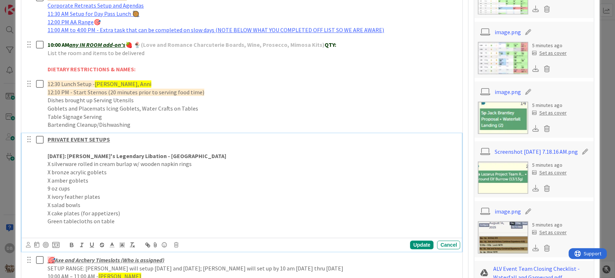
click at [49, 223] on p "Green tablecloths on table" at bounding box center [252, 221] width 409 height 8
click at [82, 234] on div "PRIVATE EVENT SETUPS [DATE]: Lore's Legendary Libation - Village Gardens X silv…" at bounding box center [252, 184] width 415 height 103
click at [193, 227] on p "flowers on table" at bounding box center [252, 229] width 409 height 8
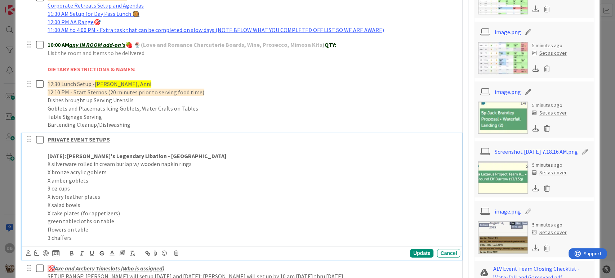
click at [193, 227] on p "flowers on table" at bounding box center [252, 229] width 409 height 8
click at [147, 236] on p "3 chaffers" at bounding box center [252, 238] width 409 height 8
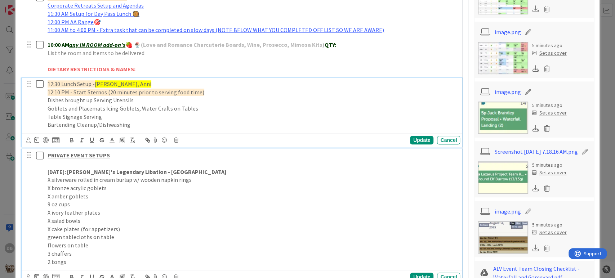
scroll to position [455, 0]
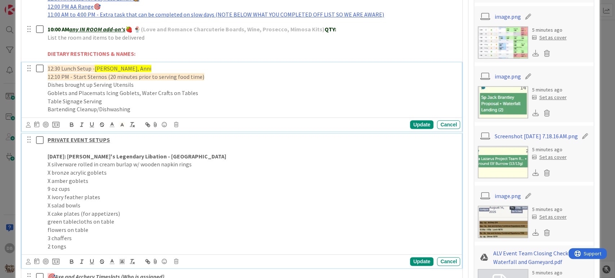
click at [147, 236] on p "3 chaffers" at bounding box center [252, 238] width 409 height 8
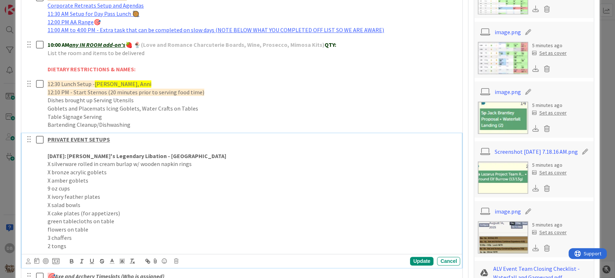
click at [87, 240] on p "3 chaffers" at bounding box center [252, 238] width 409 height 8
click at [82, 247] on p "2 tongs" at bounding box center [252, 246] width 409 height 8
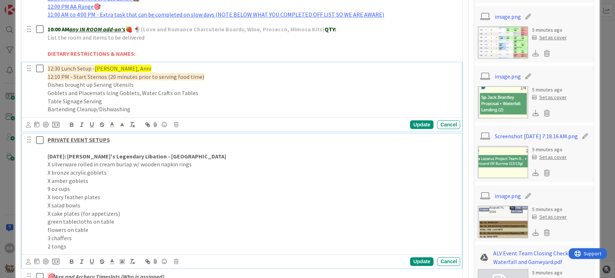
click at [86, 249] on p "2 tongs" at bounding box center [252, 246] width 409 height 8
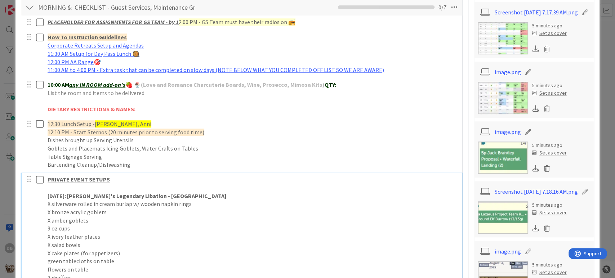
scroll to position [480, 0]
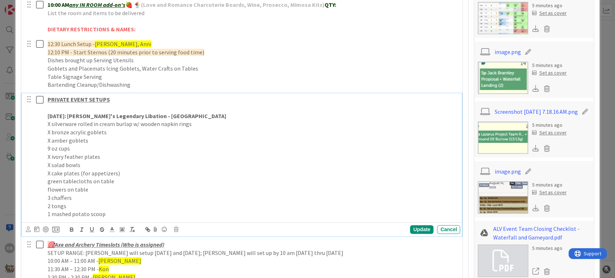
click at [131, 182] on p "green tablecloths on table" at bounding box center [252, 181] width 409 height 8
click at [114, 192] on p "flowers on table" at bounding box center [252, 189] width 409 height 8
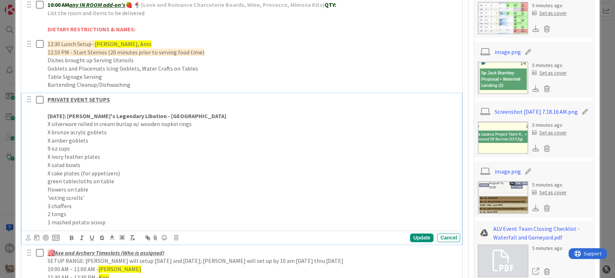
click at [33, 196] on div at bounding box center [34, 160] width 20 height 135
click at [48, 194] on p "'voting scrolls'" at bounding box center [252, 198] width 409 height 8
click at [141, 194] on p "X 'voting scrolls'" at bounding box center [252, 198] width 409 height 8
click at [422, 237] on div "Update" at bounding box center [421, 237] width 23 height 9
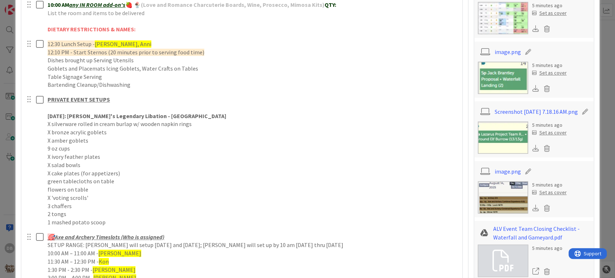
type textarea "x"
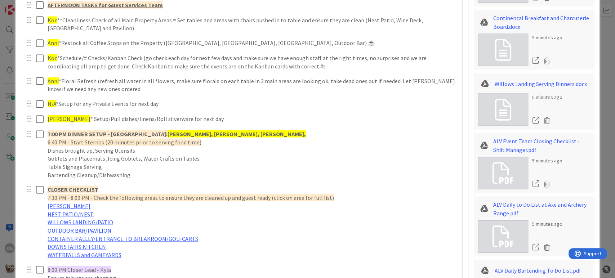
scroll to position [960, 0]
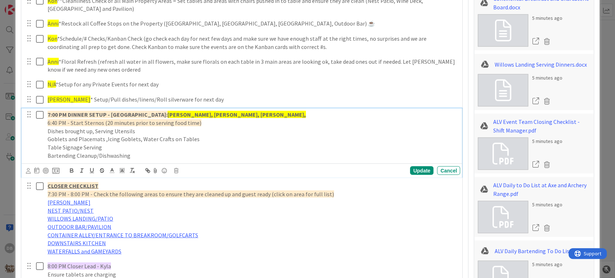
click at [206, 113] on strong "[PERSON_NAME], [PERSON_NAME], [PERSON_NAME]," at bounding box center [236, 114] width 138 height 7
click at [206, 113] on p "7:00 PM DINNER SETUP - [GEOGRAPHIC_DATA]: [GEOGRAPHIC_DATA], [GEOGRAPHIC_DATA],…" at bounding box center [252, 115] width 409 height 8
click at [411, 174] on div "Update Cancel" at bounding box center [243, 171] width 434 height 10
click at [410, 170] on div "Update" at bounding box center [421, 170] width 23 height 9
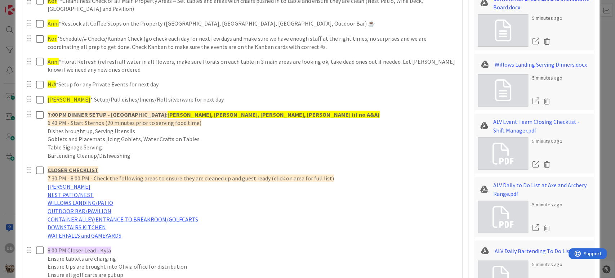
type textarea "x"
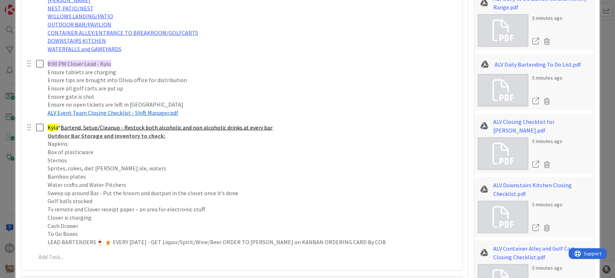
scroll to position [1160, 0]
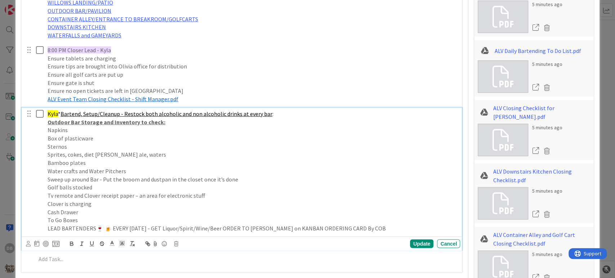
click at [55, 112] on span "Kyla" at bounding box center [53, 113] width 10 height 7
click at [421, 245] on div "Update" at bounding box center [421, 243] width 23 height 9
type textarea "x"
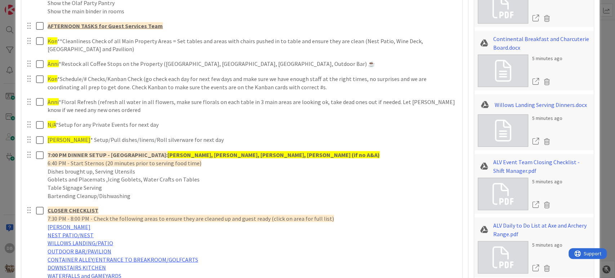
scroll to position [880, 0]
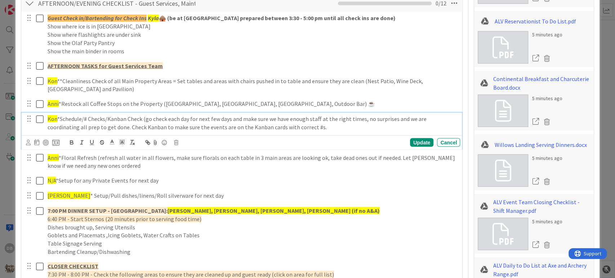
click at [52, 120] on span "Kon" at bounding box center [53, 118] width 10 height 7
click at [411, 141] on div "Update" at bounding box center [421, 142] width 23 height 9
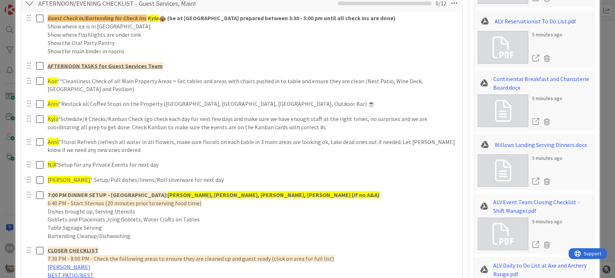
type textarea "x"
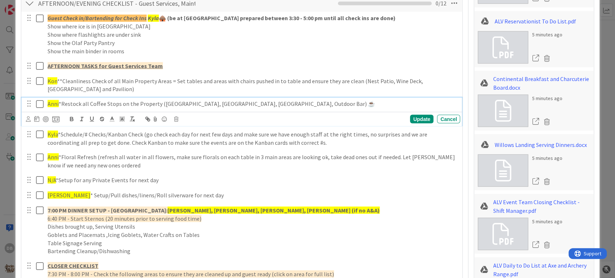
click at [52, 100] on span "Anni" at bounding box center [53, 103] width 11 height 7
click at [410, 121] on div "Update" at bounding box center [421, 118] width 23 height 9
type textarea "x"
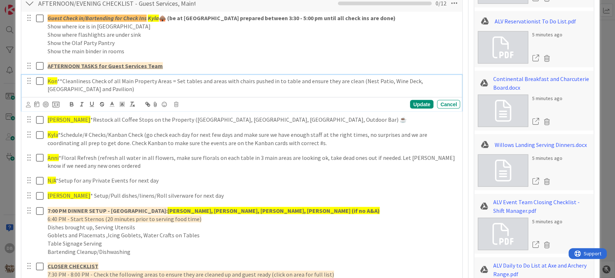
click at [51, 81] on span "Kon" at bounding box center [53, 80] width 10 height 7
click at [418, 103] on div "Update" at bounding box center [421, 104] width 23 height 9
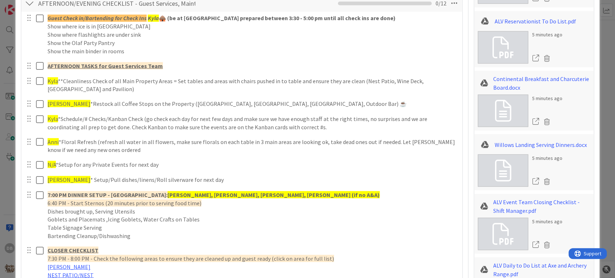
type textarea "x"
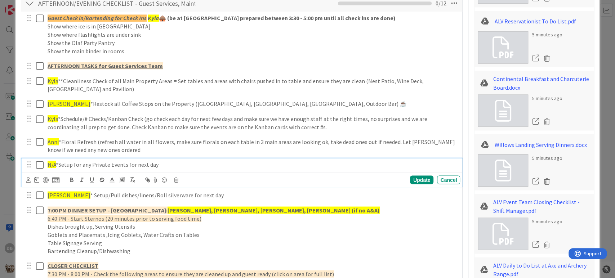
click at [48, 166] on span "N/A" at bounding box center [52, 164] width 8 height 7
click at [50, 166] on span "N/A" at bounding box center [52, 164] width 8 height 7
click at [50, 163] on span "N/A" at bounding box center [52, 164] width 8 height 7
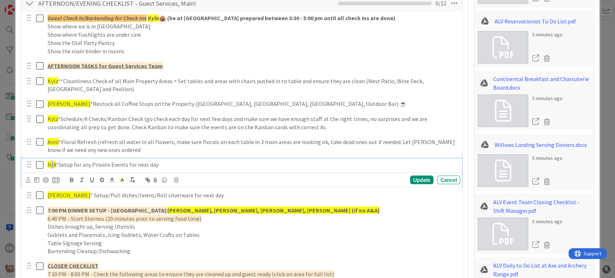
click at [50, 163] on span "N/A" at bounding box center [52, 164] width 8 height 7
click at [57, 165] on p "N/A *Setup for any Private Events for next day" at bounding box center [252, 164] width 409 height 8
click at [57, 163] on p "N/A *Setup for any Private Events for next day" at bounding box center [252, 164] width 409 height 8
click at [50, 161] on p "[PERSON_NAME], [PERSON_NAME]*Setup for any Private Events for next day" at bounding box center [252, 164] width 409 height 8
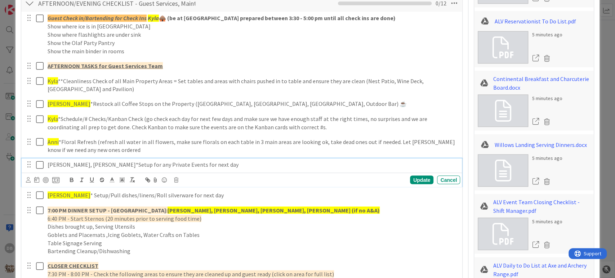
click at [51, 162] on p "[PERSON_NAME], [PERSON_NAME]*Setup for any Private Events for next day" at bounding box center [252, 164] width 409 height 8
click at [72, 163] on p "[PERSON_NAME], [PERSON_NAME]*Setup for any Private Events for next day" at bounding box center [252, 164] width 409 height 8
click at [74, 163] on p "[PERSON_NAME], [PERSON_NAME]*Setup for any Private Events for next day" at bounding box center [252, 164] width 409 height 8
drag, startPoint x: 75, startPoint y: 163, endPoint x: 46, endPoint y: 156, distance: 29.1
click at [46, 156] on div "Guest Check in/Bartending for Check Ins Kyla 🛖 (be at [GEOGRAPHIC_DATA] prepare…" at bounding box center [242, 280] width 434 height 536
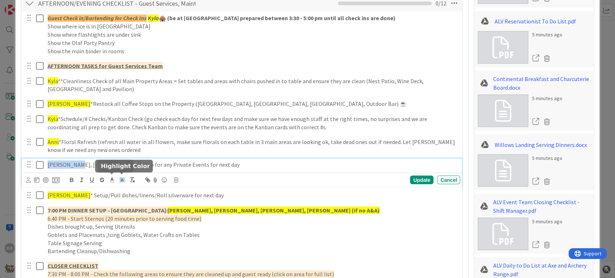
type textarea "x"
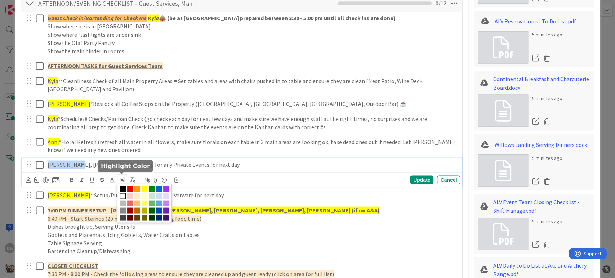
click at [126, 178] on span at bounding box center [122, 179] width 10 height 10
click at [144, 190] on span at bounding box center [144, 189] width 6 height 6
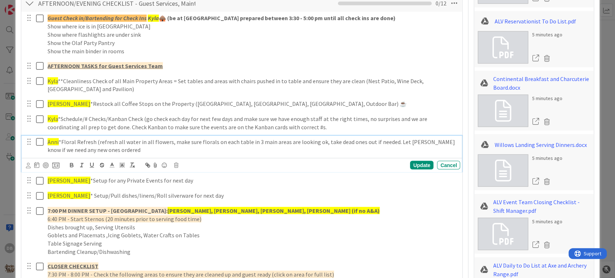
scroll to position [896, 0]
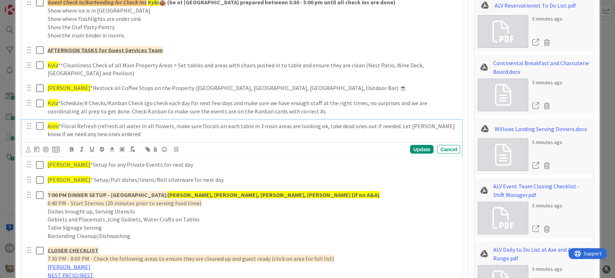
click at [104, 141] on div "Anni *Floral Refresh (refresh all water in all flowers, make sure florals on ea…" at bounding box center [242, 138] width 440 height 36
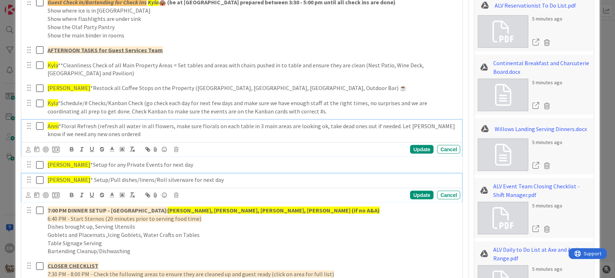
click at [107, 175] on p "Ashlyn * Setup/Pull dishes/linens/Roll silverware for next day" at bounding box center [252, 179] width 409 height 8
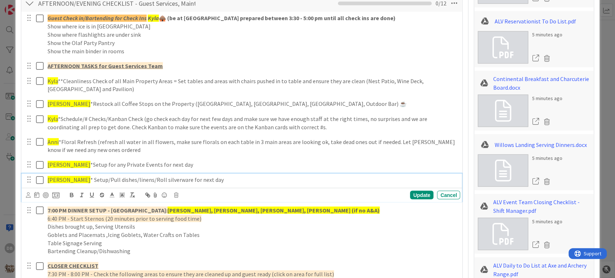
click at [59, 179] on span "[PERSON_NAME]" at bounding box center [69, 179] width 43 height 7
click at [410, 196] on div "Update" at bounding box center [421, 194] width 23 height 9
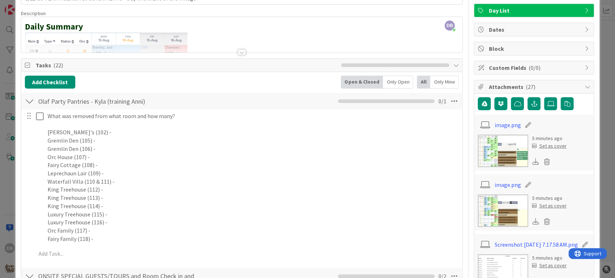
scroll to position [0, 0]
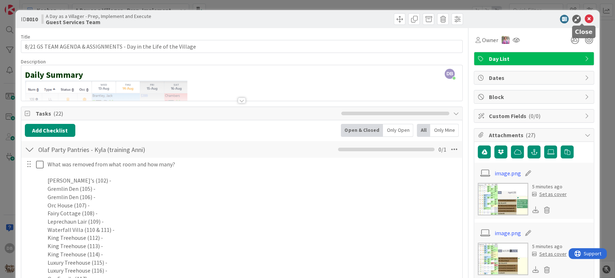
click at [585, 19] on icon at bounding box center [588, 19] width 9 height 9
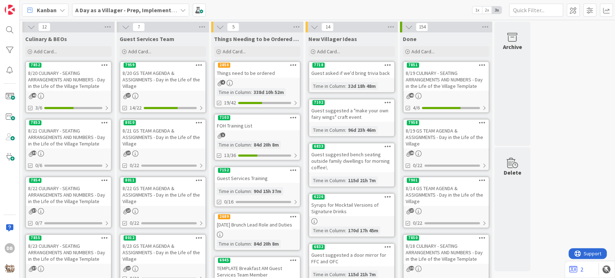
click at [190, 126] on div "8010 Copy Card Back Board A Day as a Villager - Prep, Implement and Execute Col…" at bounding box center [162, 123] width 85 height 6
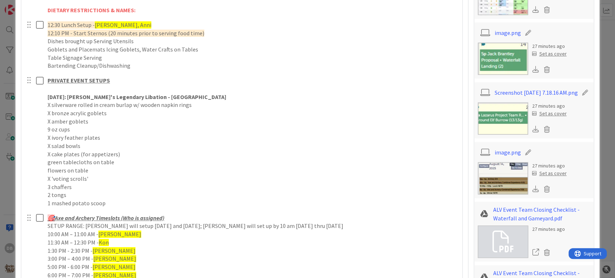
click at [42, 93] on div at bounding box center [34, 141] width 20 height 135
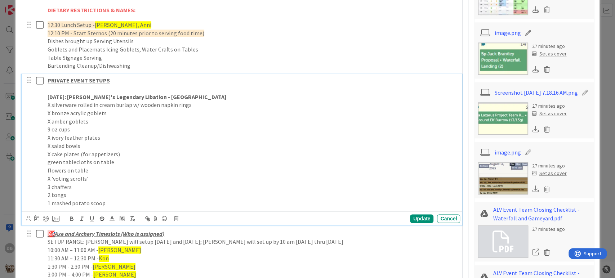
click at [48, 95] on strong "[DATE]: [PERSON_NAME]'s Legendary Libation - [GEOGRAPHIC_DATA]" at bounding box center [137, 96] width 179 height 7
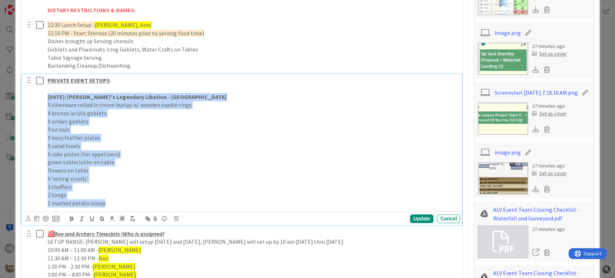
drag, startPoint x: 48, startPoint y: 95, endPoint x: 108, endPoint y: 203, distance: 123.8
click at [108, 203] on div "PRIVATE EVENT SETUPS [DATE]: Lore's Legendary Libation - Village Gardens X silv…" at bounding box center [252, 141] width 415 height 135
copy div "[DATE]: Lore's Legendary Libation - Village Gardens X silverware rolled in crea…"
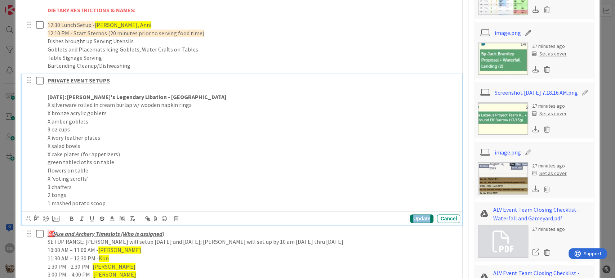
click at [418, 218] on div "Update" at bounding box center [421, 218] width 23 height 9
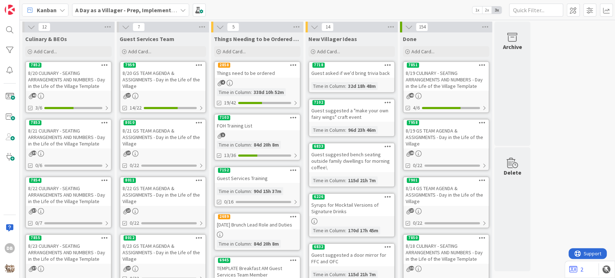
click at [172, 194] on div "8/22 GS TEAM AGENDA & ASSIGNMENTS - Day in the Life of the Village" at bounding box center [162, 195] width 85 height 22
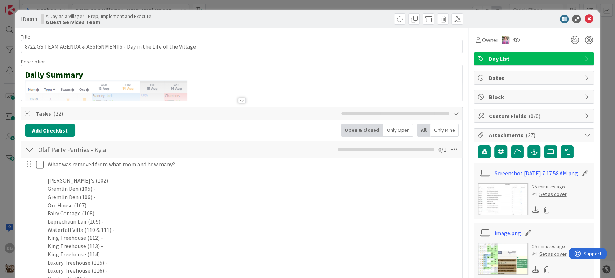
type textarea "x"
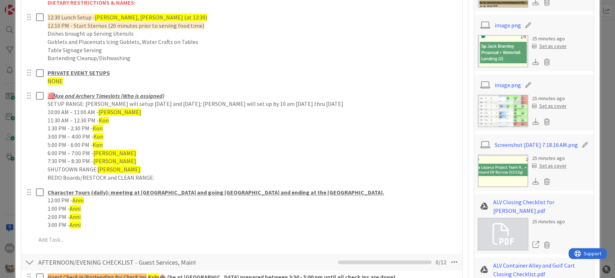
scroll to position [480, 0]
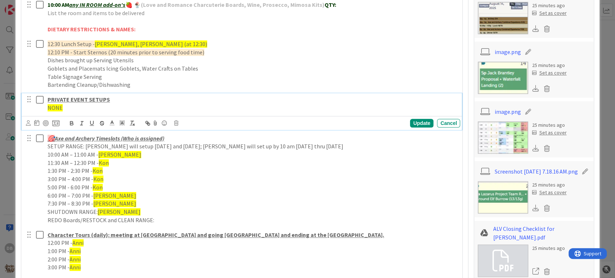
click at [65, 109] on p "NONE" at bounding box center [252, 108] width 409 height 8
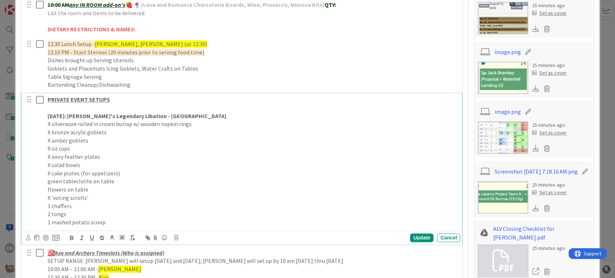
click at [59, 117] on strong "[DATE]: [PERSON_NAME]'s Legendary Libation - [GEOGRAPHIC_DATA]" at bounding box center [137, 115] width 179 height 7
click at [139, 146] on p "9 oz cups" at bounding box center [252, 148] width 409 height 8
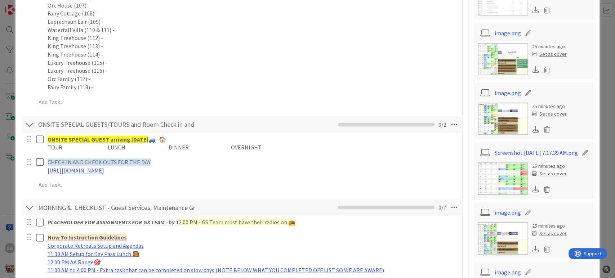
scroll to position [0, 0]
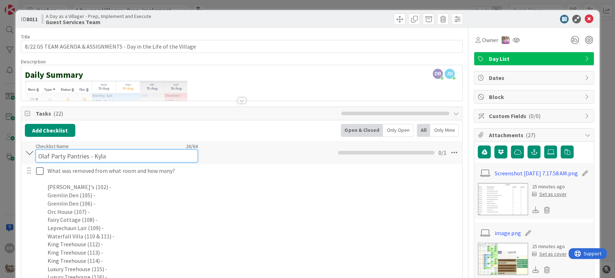
click at [96, 150] on input "Olaf Party Pantries - Kyla" at bounding box center [117, 155] width 162 height 13
type textarea "x"
type input "Olaf Party Pantries - [PERSON_NAME]"
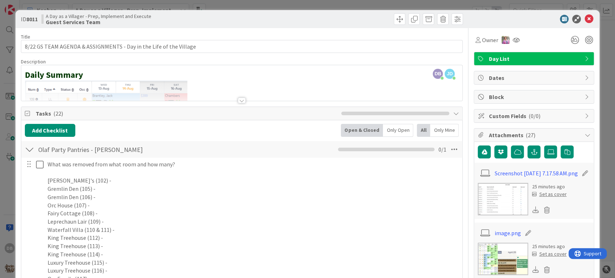
type textarea "x"
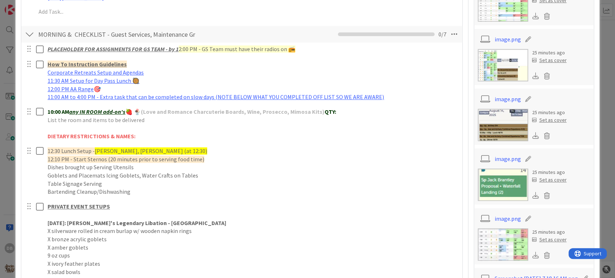
scroll to position [400, 0]
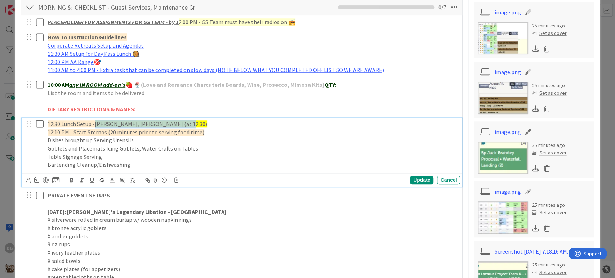
drag, startPoint x: 96, startPoint y: 120, endPoint x: 175, endPoint y: 126, distance: 79.1
click at [175, 126] on p "12:30 Lunch Setup - Kon, Kyla, Anni, [PERSON_NAME] (at 12:30)" at bounding box center [252, 124] width 409 height 8
click at [135, 121] on p "12:30 Lunch Setup - Harley, Kon," at bounding box center [252, 124] width 409 height 8
drag, startPoint x: 95, startPoint y: 120, endPoint x: 157, endPoint y: 123, distance: 62.3
click at [157, 123] on p "12:30 Lunch Setup - Harley, [PERSON_NAME], [PERSON_NAME]" at bounding box center [252, 124] width 409 height 8
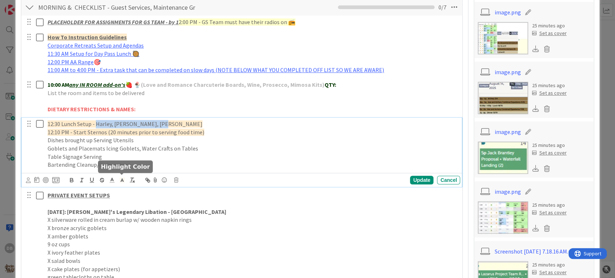
click at [124, 177] on icon at bounding box center [122, 180] width 6 height 6
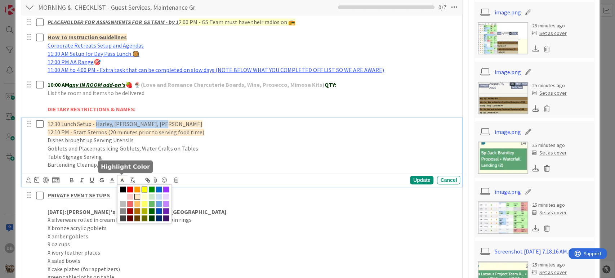
click at [144, 189] on span at bounding box center [144, 189] width 6 height 6
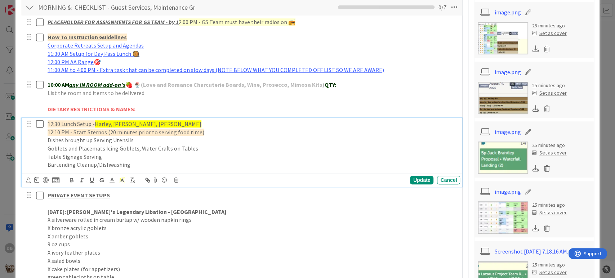
click at [177, 139] on p "Dishes brought up Serving Utensils" at bounding box center [252, 140] width 409 height 8
click at [193, 129] on span "12:10 PM - Start Sternos (20 minutes prior to serving food time)" at bounding box center [126, 132] width 157 height 7
click at [190, 124] on p "12:30 Lunch Setup - Harley, [PERSON_NAME], [PERSON_NAME]" at bounding box center [252, 124] width 409 height 8
click at [221, 148] on p "Goblets and Placemats Icing Goblets, Water Crafts on Tables" at bounding box center [252, 148] width 409 height 8
click at [410, 182] on div "Update" at bounding box center [421, 180] width 23 height 9
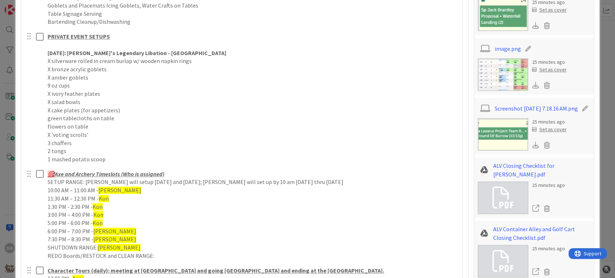
scroll to position [560, 0]
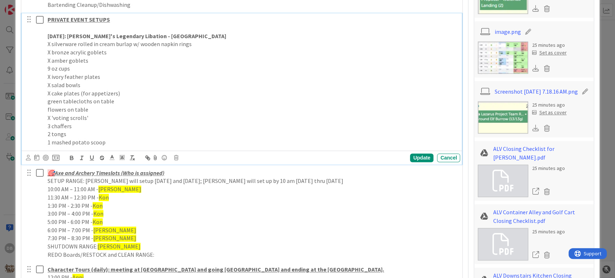
click at [131, 143] on p "1 mashed potato scoop" at bounding box center [252, 142] width 409 height 8
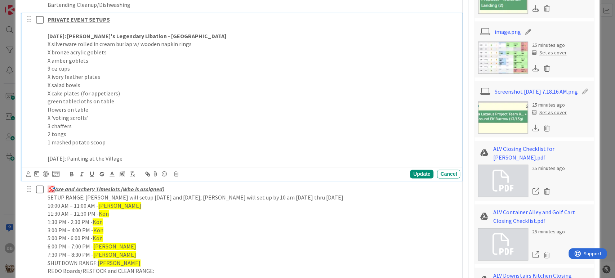
drag, startPoint x: 134, startPoint y: 156, endPoint x: 147, endPoint y: 149, distance: 15.0
click at [147, 149] on div "PRIVATE EVENT SETUPS [DATE]: [PERSON_NAME]'s Legendary Libation - Village Garde…" at bounding box center [252, 89] width 415 height 152
click at [149, 155] on p "[DATE]: Painting at the Village" at bounding box center [252, 158] width 409 height 8
drag, startPoint x: 174, startPoint y: 155, endPoint x: 45, endPoint y: 159, distance: 129.7
click at [45, 159] on div "PRIVATE EVENT SETUPS [DATE]: [PERSON_NAME]'s Legendary Libation - Village Garde…" at bounding box center [252, 89] width 415 height 152
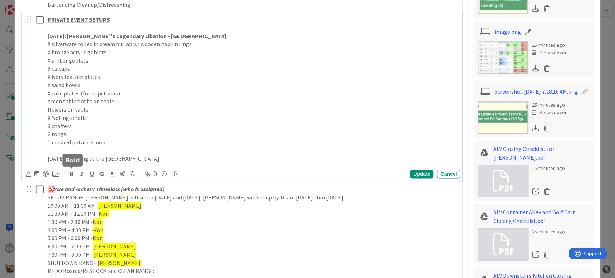
click at [72, 172] on icon "button" at bounding box center [71, 174] width 6 height 6
click at [183, 132] on p "2 tongs" at bounding box center [252, 134] width 409 height 8
click at [202, 155] on p "[DATE]: Painting at the [GEOGRAPHIC_DATA]" at bounding box center [252, 158] width 409 height 8
click at [331, 154] on p "[DATE]: Painting at the [GEOGRAPHIC_DATA]" at bounding box center [252, 158] width 409 height 8
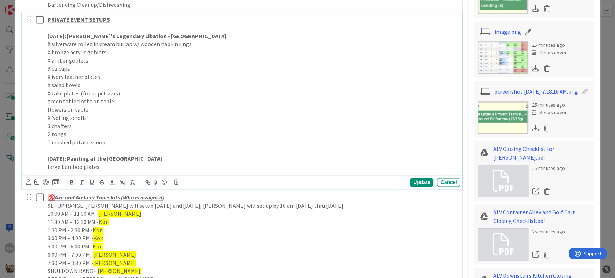
click at [129, 166] on p "large bamboo plates" at bounding box center [252, 167] width 409 height 8
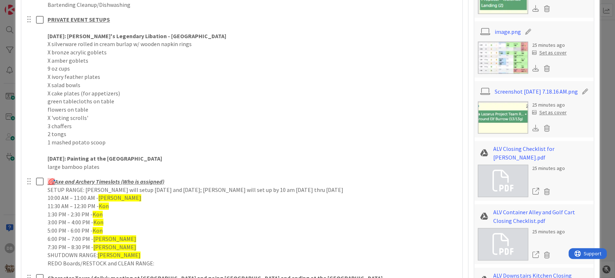
click at [130, 175] on div "🎯 Axe and Archery Timeslots (Who is assigned) SETUP RANGE: [PERSON_NAME] will s…" at bounding box center [252, 222] width 415 height 94
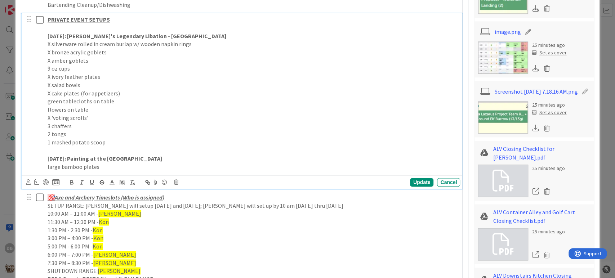
click at [120, 155] on strong "[DATE]: Painting at the [GEOGRAPHIC_DATA]" at bounding box center [105, 158] width 114 height 7
click at [112, 163] on p "large bamboo plates" at bounding box center [252, 167] width 409 height 8
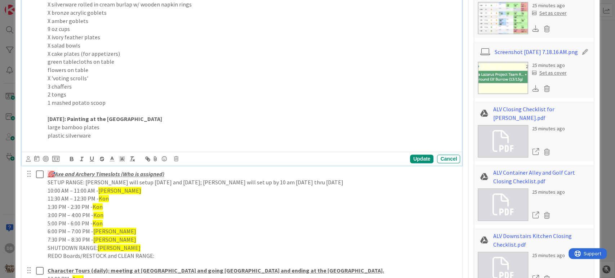
scroll to position [600, 0]
click at [126, 134] on p "plastic silverware" at bounding box center [252, 135] width 409 height 8
click at [134, 141] on p "2 dispensers (water & lemonade)" at bounding box center [252, 143] width 409 height 8
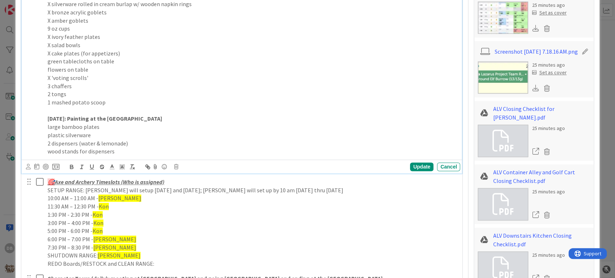
click at [134, 141] on p "2 dispensers (water & lemonade)" at bounding box center [252, 143] width 409 height 8
click at [130, 146] on p "2 dispensers (water & lemonade)" at bounding box center [252, 143] width 409 height 8
click at [124, 152] on p "wood stands for dispensers" at bounding box center [252, 151] width 409 height 8
click at [113, 150] on p "wood stands for dispensers" at bounding box center [252, 151] width 409 height 8
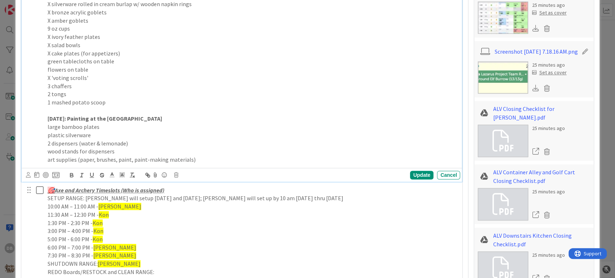
click at [200, 159] on p "art supplies (paper, brushes, paint, paint-making materials)" at bounding box center [252, 160] width 409 height 8
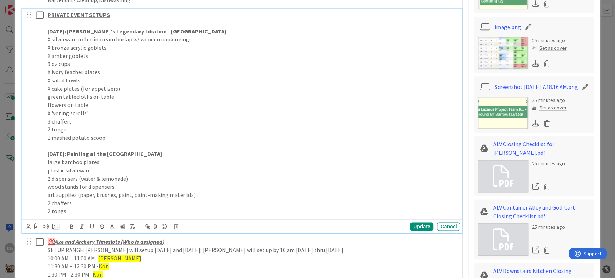
scroll to position [560, 0]
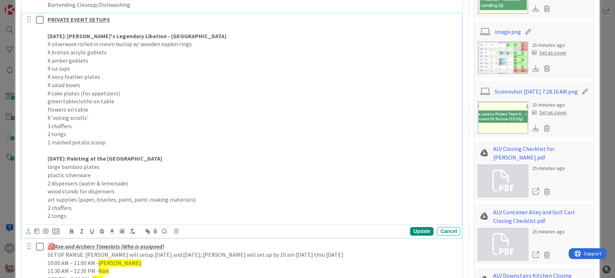
click at [116, 171] on p "plastic silverware" at bounding box center [252, 175] width 409 height 8
click at [84, 216] on p "2 tongs" at bounding box center [252, 216] width 409 height 8
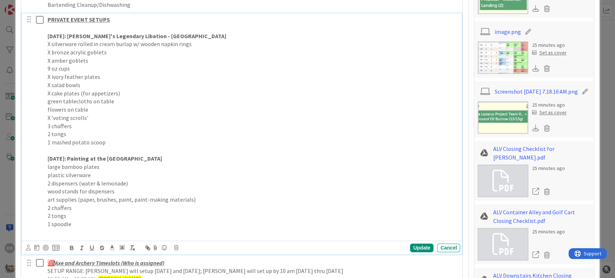
click at [129, 218] on p "2 tongs" at bounding box center [252, 216] width 409 height 8
click at [120, 240] on div "Update Cancel" at bounding box center [242, 247] width 440 height 14
click at [113, 222] on p "1 spoodle" at bounding box center [252, 224] width 409 height 8
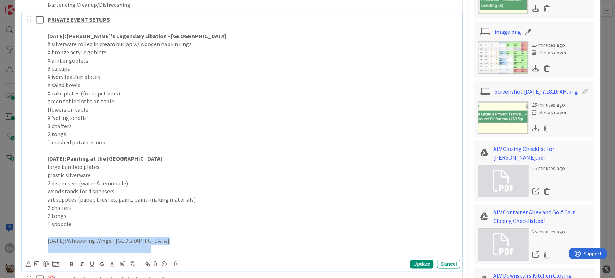
drag, startPoint x: 44, startPoint y: 243, endPoint x: 173, endPoint y: 243, distance: 128.9
click at [173, 243] on div "PRIVATE EVENT SETUPS [DATE]: Lore's Legendary Libation - Village Gardens X silv…" at bounding box center [252, 134] width 415 height 242
click at [75, 263] on div at bounding box center [102, 264] width 71 height 9
click at [75, 261] on icon "button" at bounding box center [71, 264] width 6 height 6
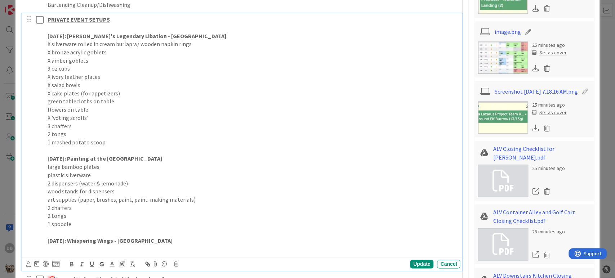
click at [164, 232] on p at bounding box center [252, 232] width 409 height 8
click at [180, 238] on p "[DATE]: Whispering Wings - [GEOGRAPHIC_DATA]" at bounding box center [252, 241] width 409 height 8
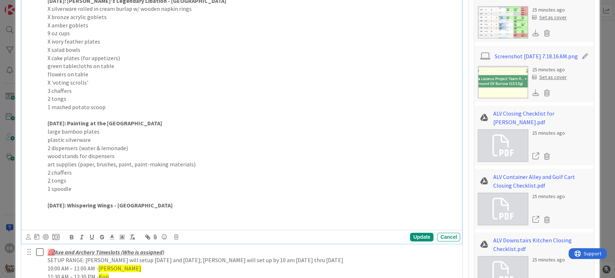
scroll to position [600, 0]
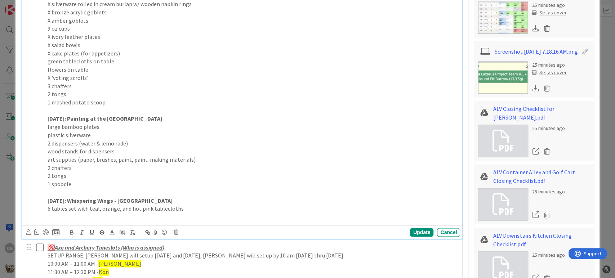
click at [183, 209] on p "6 tables set with teal, orange, and hot pink tablecloths" at bounding box center [252, 208] width 409 height 8
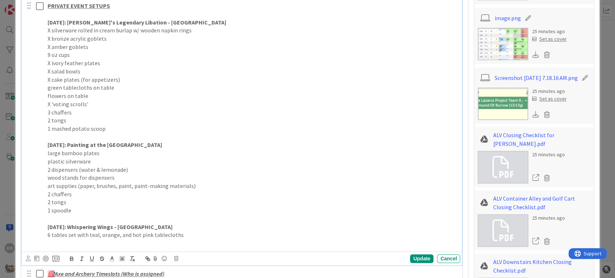
scroll to position [560, 0]
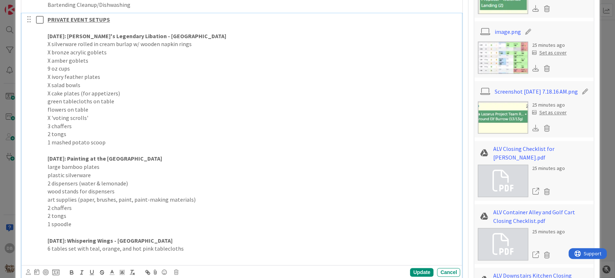
click at [183, 209] on p "2 chaffers" at bounding box center [252, 208] width 409 height 8
click at [182, 248] on p "6 tables set with teal, orange, and hot pink tablecloths" at bounding box center [252, 248] width 409 height 8
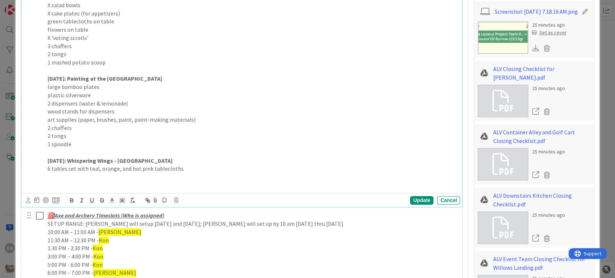
scroll to position [600, 0]
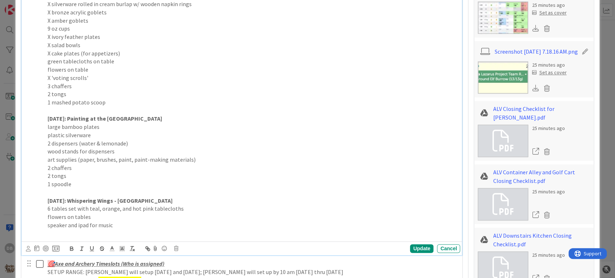
click at [99, 126] on p "large bamboo plates" at bounding box center [252, 127] width 409 height 8
click at [100, 140] on p "2 dispensers (water & lemonade)" at bounding box center [252, 143] width 409 height 8
click at [99, 135] on p "plastic silverware" at bounding box center [252, 135] width 409 height 8
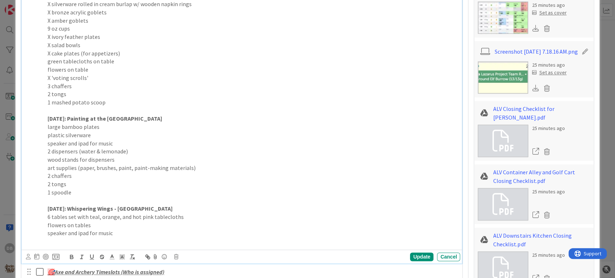
click at [130, 230] on p "speaker and ipad for music" at bounding box center [252, 233] width 409 height 8
click at [126, 235] on p "speaker and ipad for music" at bounding box center [252, 233] width 409 height 8
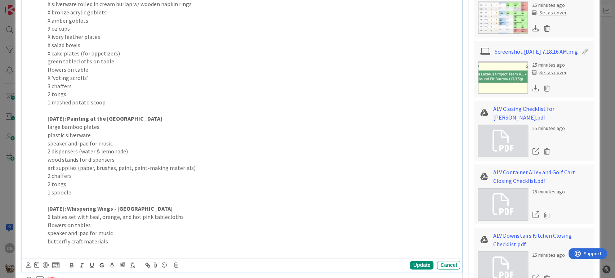
click at [168, 234] on p "speaker and ipad for music" at bounding box center [252, 233] width 409 height 8
click at [159, 243] on p "butterfly craft materials" at bounding box center [252, 241] width 409 height 8
click at [113, 242] on p "butterfly craft materials" at bounding box center [252, 241] width 409 height 8
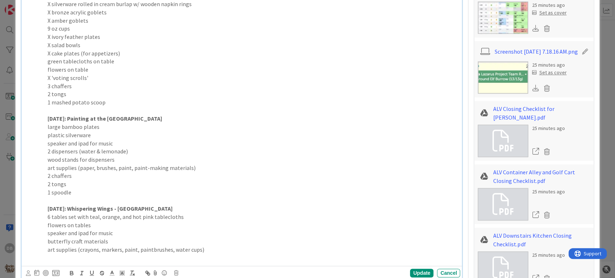
click at [184, 169] on p "art supplies (paper, brushes, paint, paint-making materials)" at bounding box center [252, 168] width 409 height 8
click at [187, 169] on p "art supplies (paper, brushes, paint, paint-making materials)" at bounding box center [252, 168] width 409 height 8
click at [198, 219] on p "6 tables set with teal, orange, and hot pink tablecloths" at bounding box center [252, 217] width 409 height 8
click at [214, 248] on p "art supplies (crayons, markers, paint, paintbrushes, water cups)" at bounding box center [252, 250] width 409 height 8
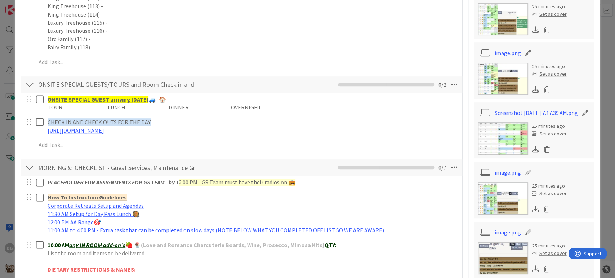
scroll to position [0, 0]
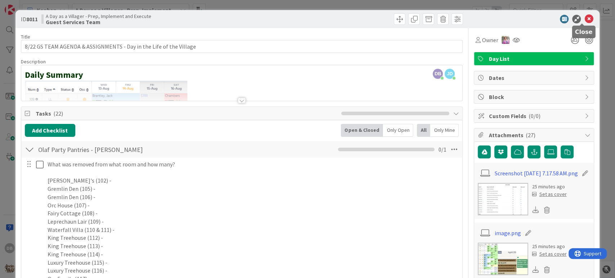
click at [584, 19] on icon at bounding box center [588, 19] width 9 height 9
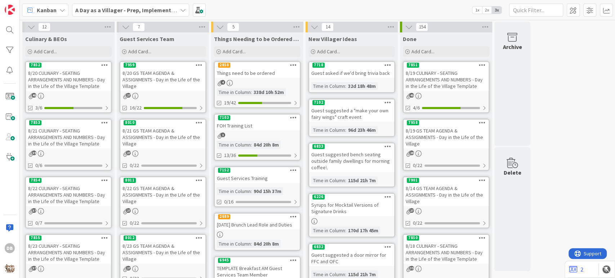
click at [167, 141] on div "8/21 GS TEAM AGENDA & ASSIGNMENTS - Day in the Life of the Village" at bounding box center [162, 137] width 85 height 22
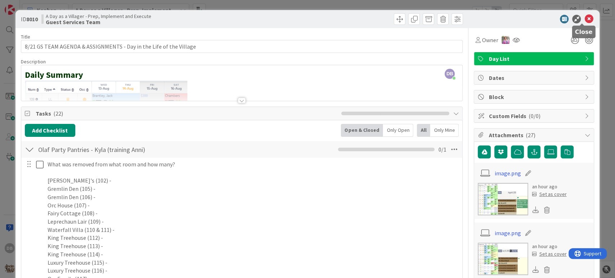
drag, startPoint x: 584, startPoint y: 17, endPoint x: 558, endPoint y: 37, distance: 32.9
click at [584, 17] on icon at bounding box center [588, 19] width 9 height 9
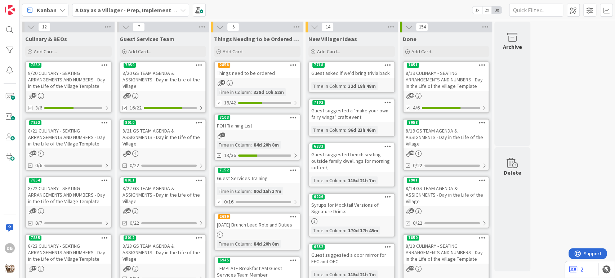
click at [142, 190] on div "8/22 GS TEAM AGENDA & ASSIGNMENTS - Day in the Life of the Village" at bounding box center [162, 195] width 85 height 22
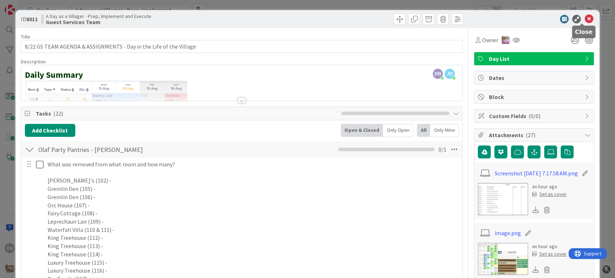
click at [584, 19] on icon at bounding box center [588, 19] width 9 height 9
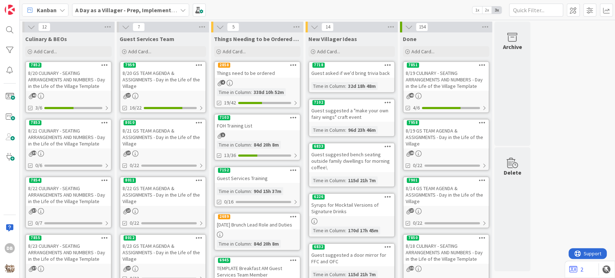
click at [159, 129] on div "8/21 GS TEAM AGENDA & ASSIGNMENTS - Day in the Life of the Village" at bounding box center [162, 137] width 85 height 22
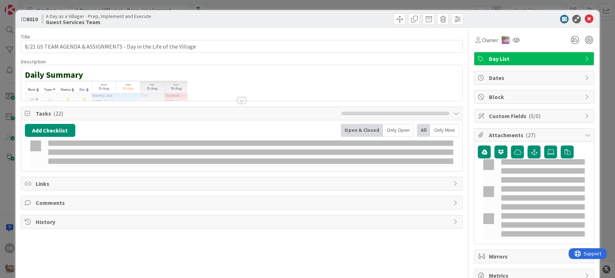
type textarea "x"
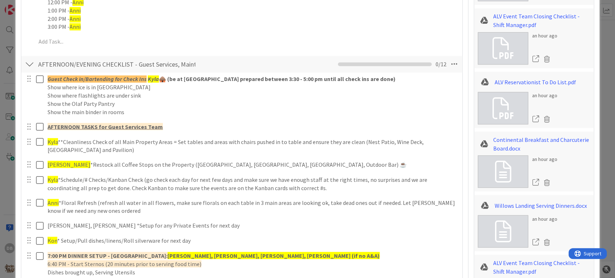
scroll to position [899, 0]
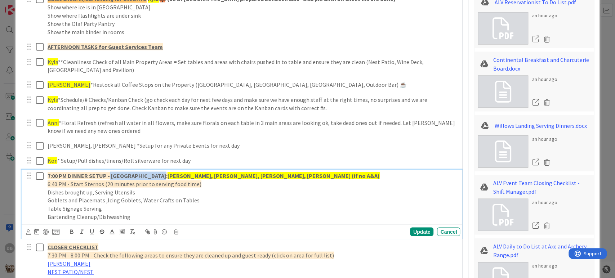
drag, startPoint x: 152, startPoint y: 176, endPoint x: 109, endPoint y: 171, distance: 43.4
click at [109, 171] on p "7:00 PM DINNER SETUP - [GEOGRAPHIC_DATA]: [GEOGRAPHIC_DATA][PERSON_NAME][GEOGRA…" at bounding box center [252, 175] width 409 height 8
click at [423, 231] on div "Update" at bounding box center [421, 231] width 23 height 9
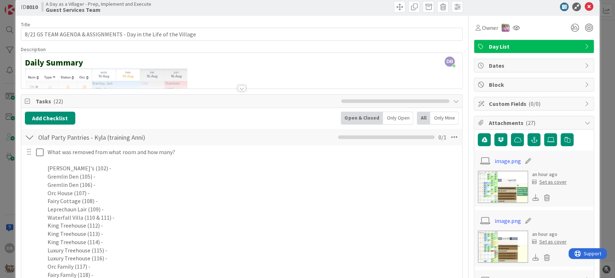
scroll to position [0, 0]
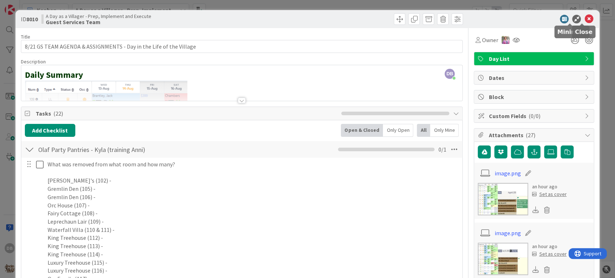
click at [584, 16] on icon at bounding box center [588, 19] width 9 height 9
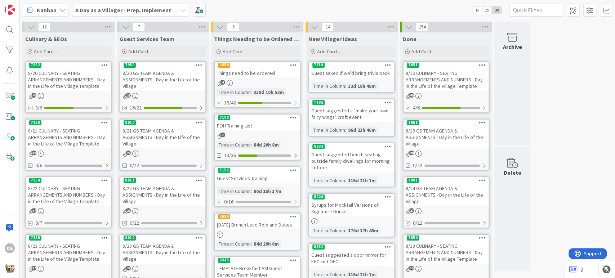
click at [144, 194] on div "8/22 GS TEAM AGENDA & ASSIGNMENTS - Day in the Life of the Village" at bounding box center [162, 195] width 85 height 22
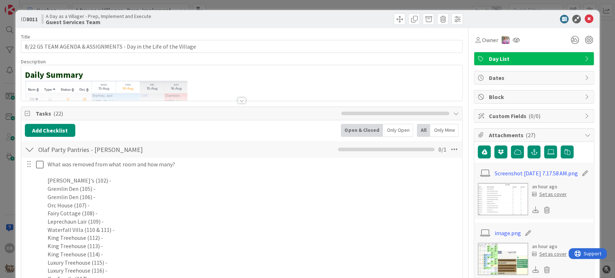
type textarea "x"
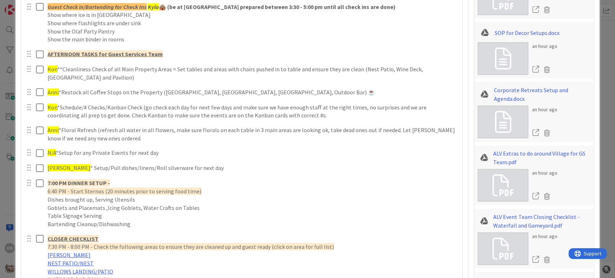
scroll to position [1080, 0]
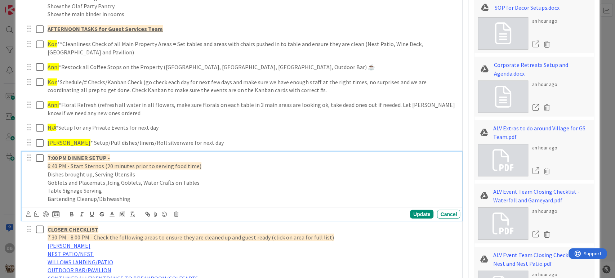
click at [131, 156] on p "7:00 PM DINNER SETUP -" at bounding box center [252, 158] width 409 height 8
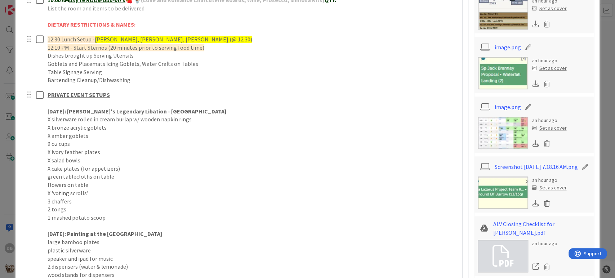
scroll to position [480, 0]
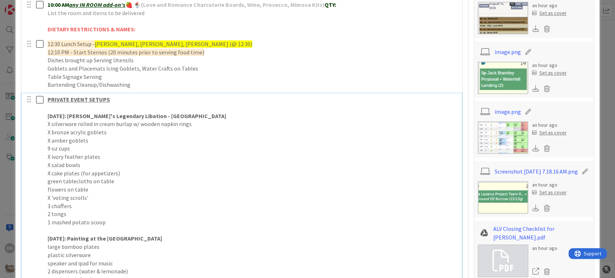
click at [193, 114] on p "[DATE]: [PERSON_NAME]'s Legendary Libation - [GEOGRAPHIC_DATA]" at bounding box center [252, 116] width 409 height 8
type textarea "x"
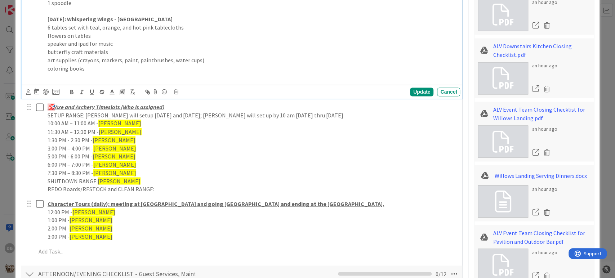
scroll to position [800, 0]
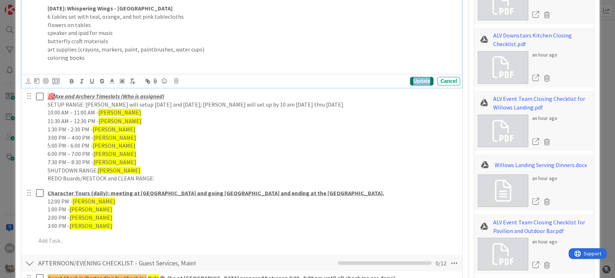
click at [415, 79] on div "Update" at bounding box center [421, 81] width 23 height 9
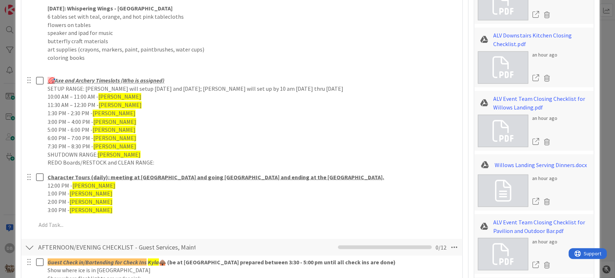
type textarea "x"
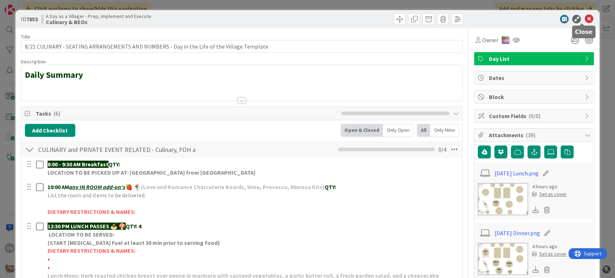
drag, startPoint x: 583, startPoint y: 21, endPoint x: 578, endPoint y: 22, distance: 5.0
click at [584, 21] on icon at bounding box center [588, 19] width 9 height 9
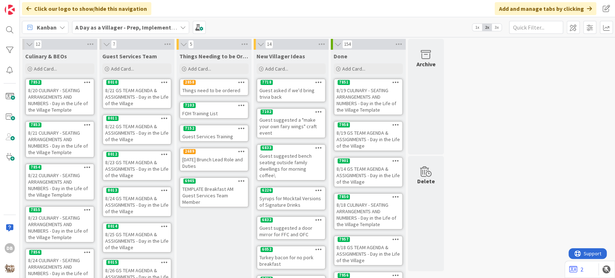
click at [55, 178] on div "8/22 CULINARY - SEATING ARRANGEMENTS AND NUMBERS - Day in the Life of the Villa…" at bounding box center [60, 185] width 68 height 29
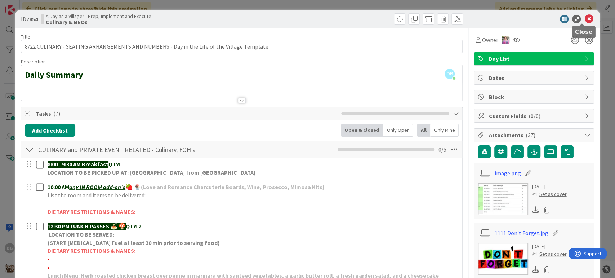
click at [584, 16] on icon at bounding box center [588, 19] width 9 height 9
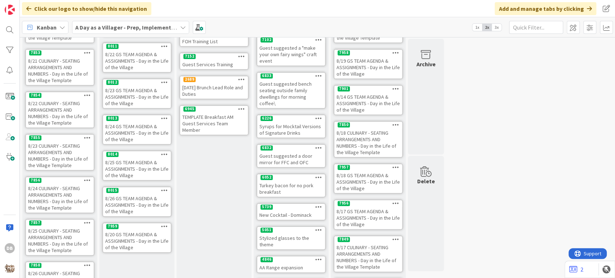
scroll to position [120, 0]
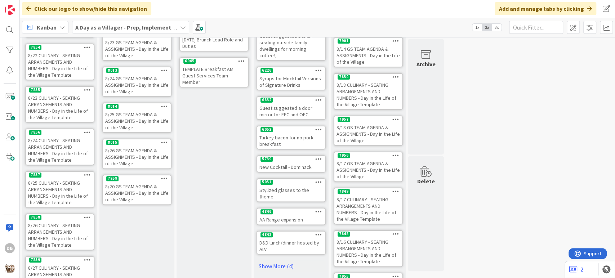
click at [354, 130] on div "8/18 GS TEAM AGENDA & ASSIGNMENTS - Day in the Life of the Village" at bounding box center [368, 134] width 68 height 22
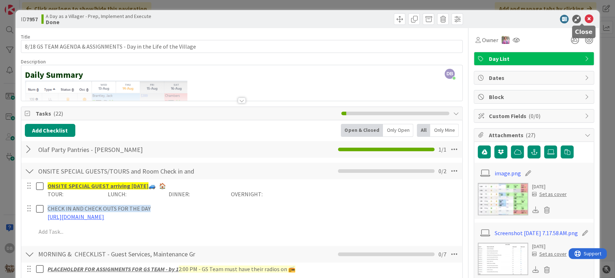
click at [584, 18] on icon at bounding box center [588, 19] width 9 height 9
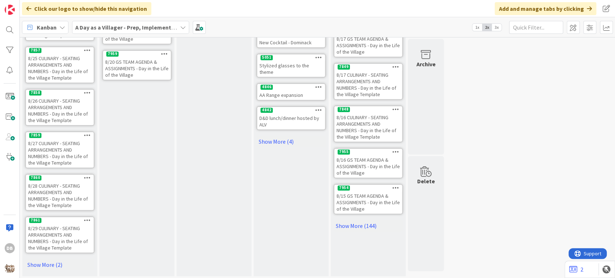
click at [374, 203] on div "8/15 GS TEAM AGENDA & ASSIGNMENTS - Day in the Life of the Village" at bounding box center [368, 202] width 68 height 22
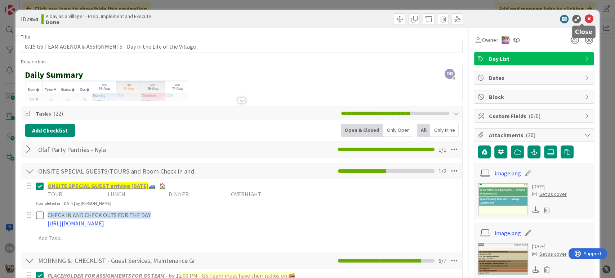
click at [584, 20] on icon at bounding box center [588, 19] width 9 height 9
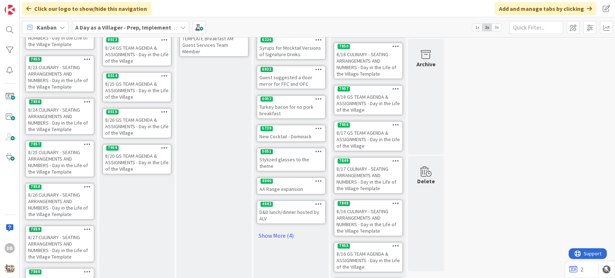
scroll to position [164, 0]
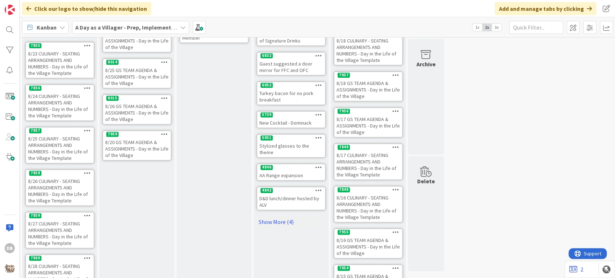
click at [367, 255] on div "8/16 GS TEAM AGENDA & ASSIGNMENTS - Day in the Life of the Village" at bounding box center [368, 246] width 68 height 22
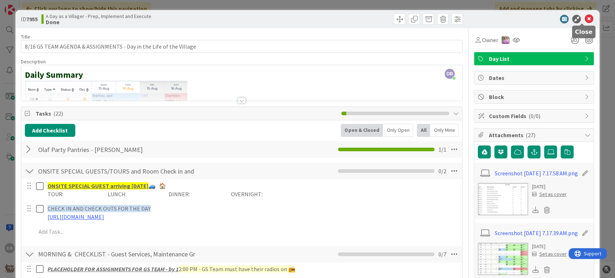
click at [585, 22] on icon at bounding box center [588, 19] width 9 height 9
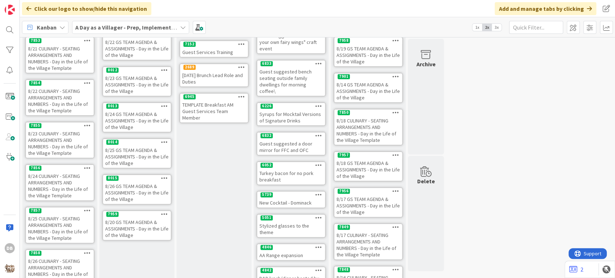
click at [55, 93] on div "8/22 CULINARY - SEATING ARRANGEMENTS AND NUMBERS - Day in the Life of the Villa…" at bounding box center [60, 100] width 68 height 29
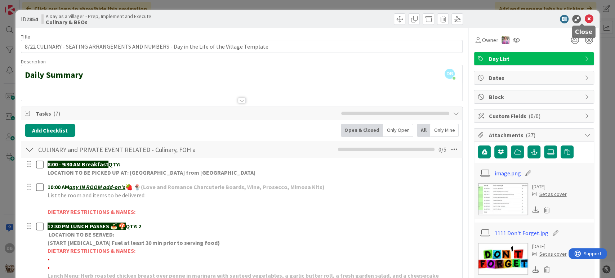
click at [584, 19] on icon at bounding box center [588, 19] width 9 height 9
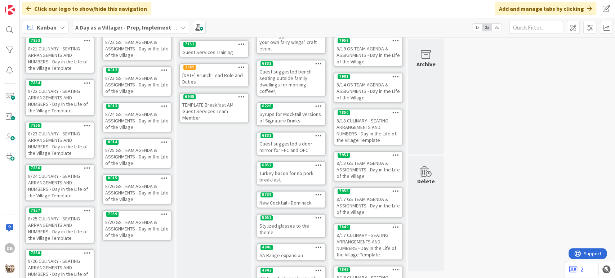
click at [44, 145] on div "8/23 CULINARY - SEATING ARRANGEMENTS AND NUMBERS - Day in the Life of the Villa…" at bounding box center [60, 143] width 68 height 29
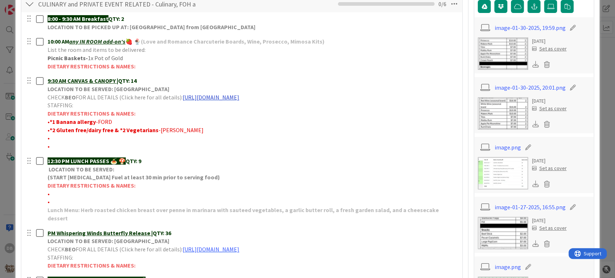
scroll to position [160, 0]
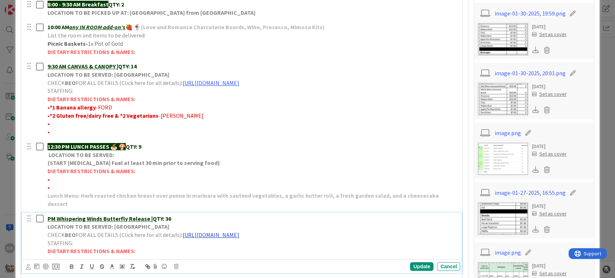
click at [239, 231] on link "https://portal.tripleseat.com/doc/7580026ce11b435e8027735674a36ef9fe21d97a/1939…" at bounding box center [211, 234] width 57 height 7
click at [269, 244] on link "https://portal.tripleseat.com/doc/7580026ce11b435e8027735674a36ef9fe21d97a/1939…" at bounding box center [268, 248] width 49 height 9
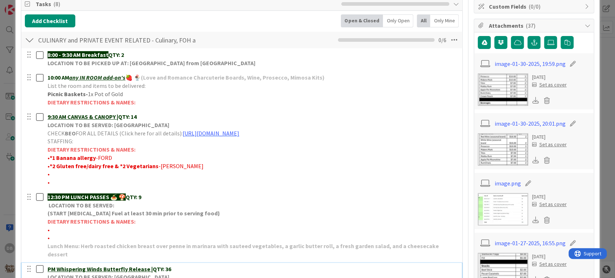
scroll to position [0, 0]
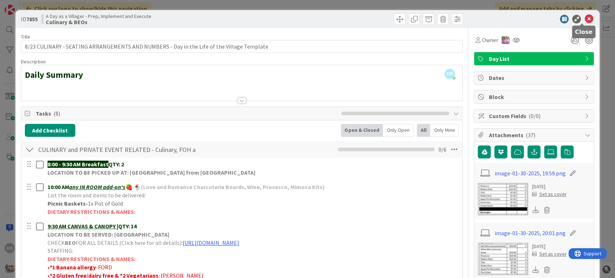
click at [584, 18] on icon at bounding box center [588, 19] width 9 height 9
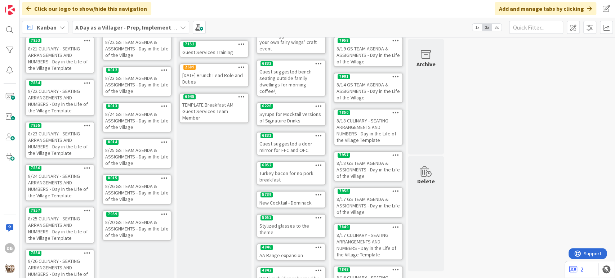
click at [131, 87] on div "8/23 GS TEAM AGENDA & ASSIGNMENTS - Day in the Life of the Village" at bounding box center [137, 84] width 68 height 22
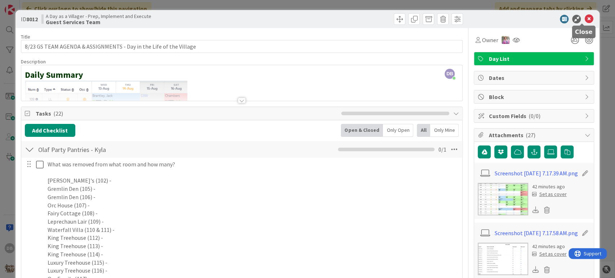
click at [584, 20] on icon at bounding box center [588, 19] width 9 height 9
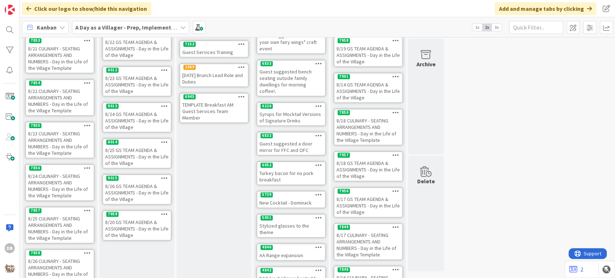
click at [127, 111] on div "8/24 GS TEAM AGENDA & ASSIGNMENTS - Day in the Life of the Village" at bounding box center [137, 120] width 68 height 22
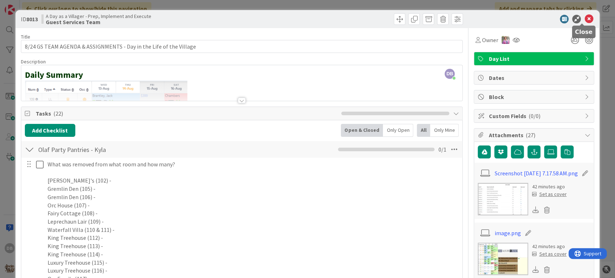
click at [584, 22] on icon at bounding box center [588, 19] width 9 height 9
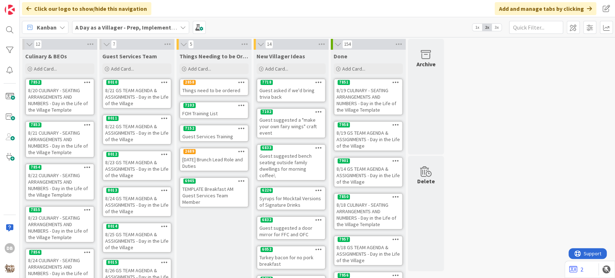
click at [135, 164] on div "8/23 GS TEAM AGENDA & ASSIGNMENTS - Day in the Life of the Village" at bounding box center [137, 169] width 68 height 22
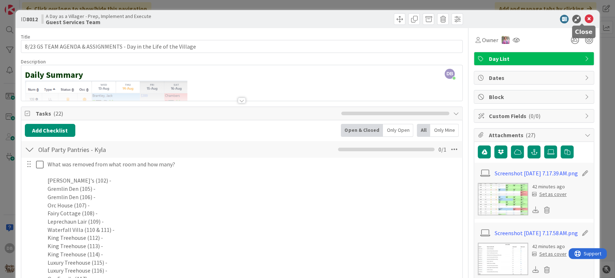
click at [584, 21] on icon at bounding box center [588, 19] width 9 height 9
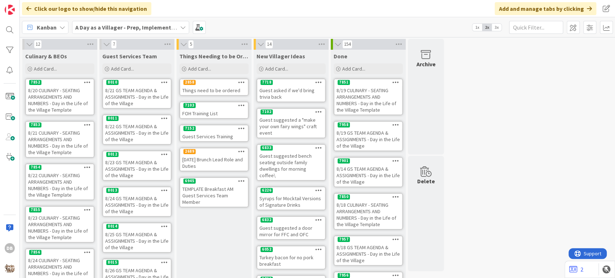
click at [127, 127] on div "8/22 GS TEAM AGENDA & ASSIGNMENTS - Day in the Life of the Village" at bounding box center [137, 133] width 68 height 22
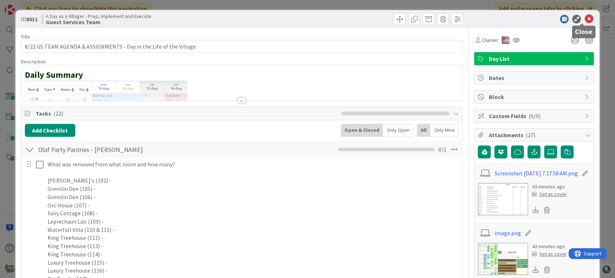
click at [584, 22] on icon at bounding box center [588, 19] width 9 height 9
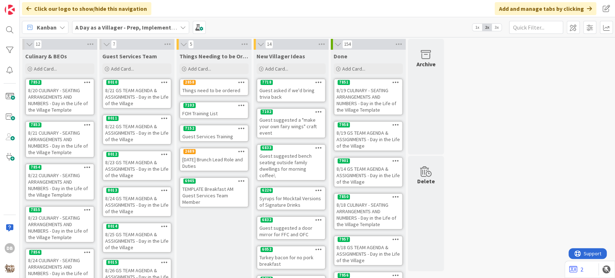
click at [130, 163] on div "8/23 GS TEAM AGENDA & ASSIGNMENTS - Day in the Life of the Village" at bounding box center [137, 169] width 68 height 22
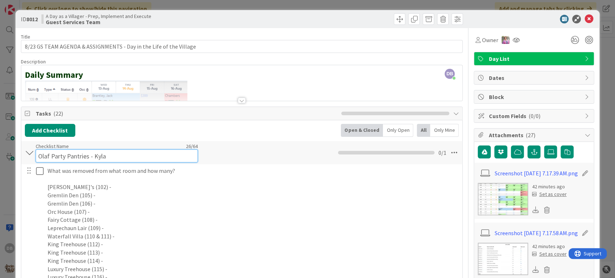
click at [98, 152] on input "Olaf Party Pantries - Kyla" at bounding box center [117, 155] width 162 height 13
type input "Olaf Party Pantries - Anni"
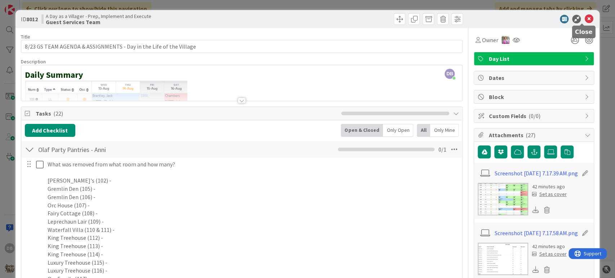
click at [585, 19] on icon at bounding box center [588, 19] width 9 height 9
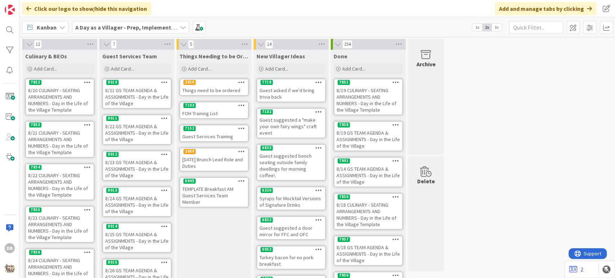
click at [116, 133] on div "8/22 GS TEAM AGENDA & ASSIGNMENTS - Day in the Life of the Village" at bounding box center [137, 133] width 68 height 22
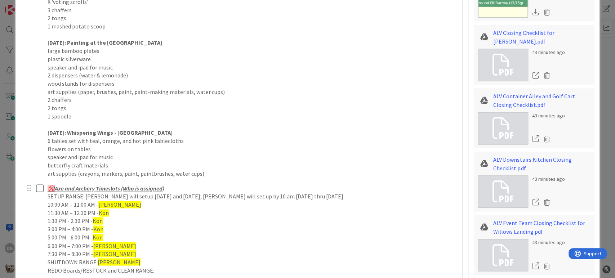
scroll to position [680, 0]
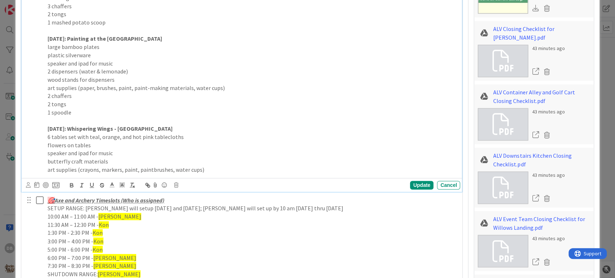
click at [100, 112] on p "1 spoodle" at bounding box center [252, 112] width 409 height 8
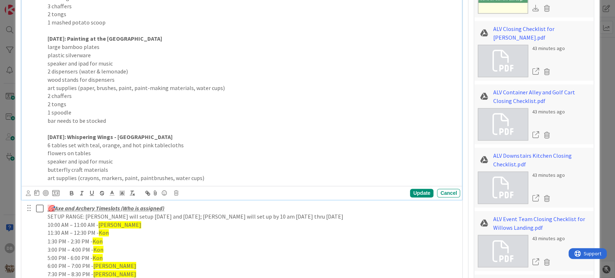
click at [219, 174] on p "art supplies (crayons, markers, paint, paintbrushes, water cups)" at bounding box center [252, 178] width 409 height 8
click at [217, 177] on div "PRIVATE EVENT SETUPS TODAY: Lore's Legendary Libation - Village Gardens X silve…" at bounding box center [252, 38] width 415 height 291
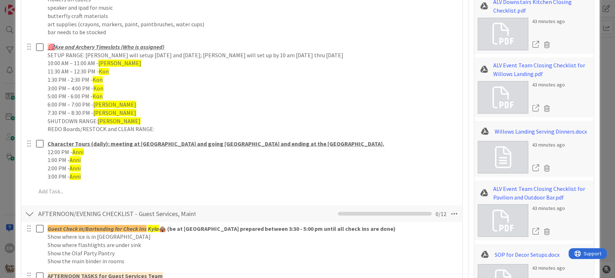
scroll to position [840, 0]
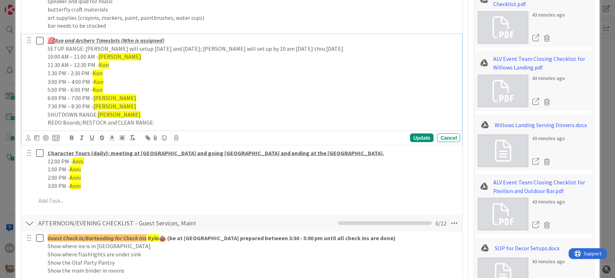
click at [107, 55] on span "[PERSON_NAME]" at bounding box center [119, 56] width 43 height 7
click at [105, 61] on span "Kon" at bounding box center [104, 64] width 10 height 7
click at [100, 69] on span "Kon" at bounding box center [98, 72] width 10 height 7
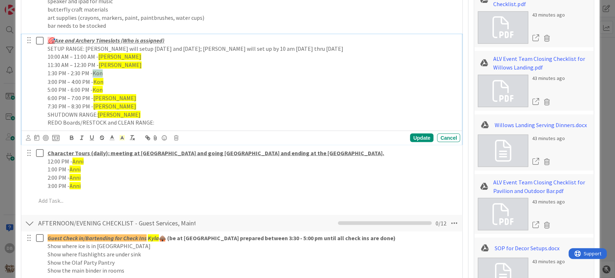
click at [100, 69] on span "Kon" at bounding box center [98, 72] width 10 height 7
click at [97, 79] on span "Kon" at bounding box center [98, 81] width 10 height 7
click at [96, 90] on span "Kon" at bounding box center [98, 89] width 10 height 7
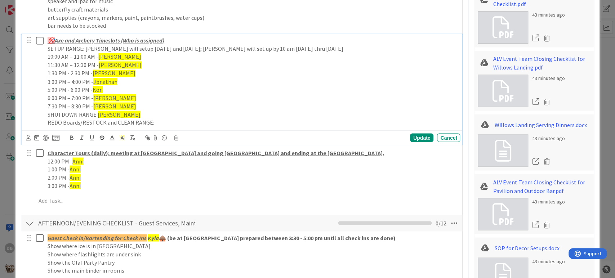
click at [101, 82] on span "Jpnathan" at bounding box center [105, 81] width 24 height 7
click at [99, 86] on span "Kon" at bounding box center [98, 89] width 10 height 7
click at [105, 96] on span "[PERSON_NAME]" at bounding box center [114, 97] width 43 height 7
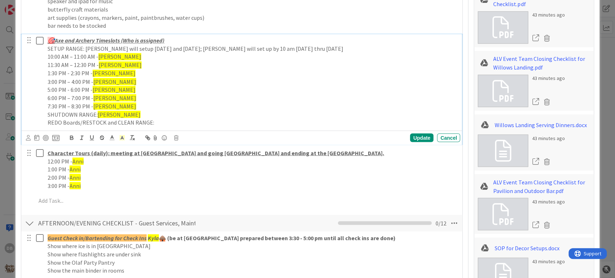
click at [101, 111] on span "[PERSON_NAME]" at bounding box center [119, 114] width 43 height 7
click at [102, 106] on span "[PERSON_NAME]" at bounding box center [114, 105] width 43 height 7
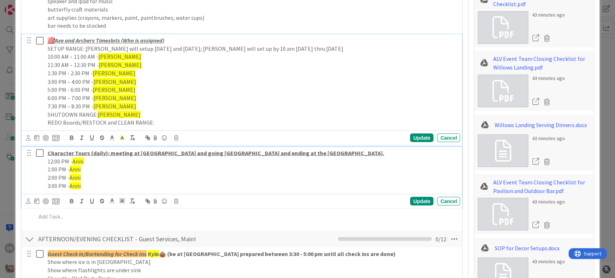
click at [77, 161] on span "Anni" at bounding box center [77, 160] width 11 height 7
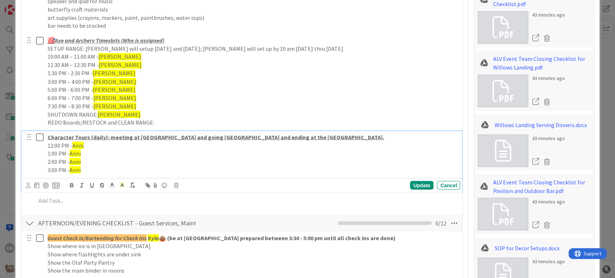
scroll to position [824, 0]
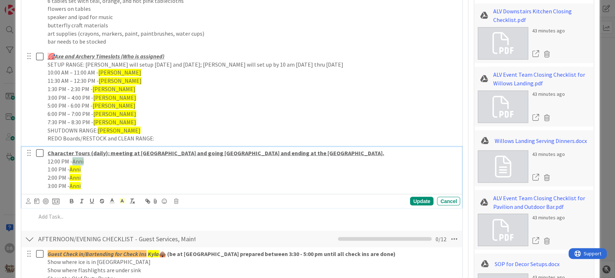
click at [77, 161] on span "Anni" at bounding box center [77, 160] width 11 height 7
click at [76, 169] on span "Anni" at bounding box center [74, 168] width 11 height 7
click at [73, 175] on span "Anni" at bounding box center [74, 177] width 11 height 7
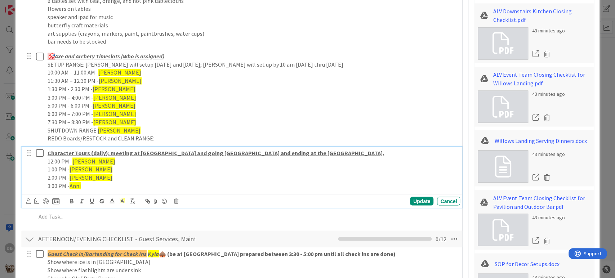
click at [80, 188] on span "Anni" at bounding box center [74, 185] width 11 height 7
click at [421, 202] on div "Update" at bounding box center [421, 201] width 23 height 9
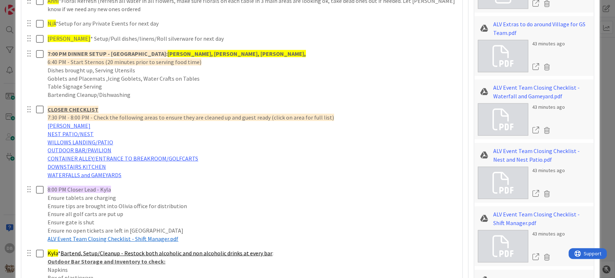
scroll to position [1224, 0]
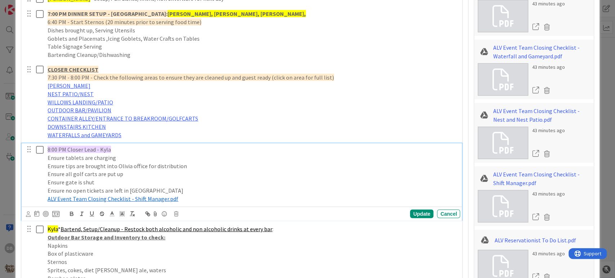
click at [103, 147] on span "8:00 PM Closer Lead - Kyla" at bounding box center [79, 149] width 63 height 7
click at [415, 211] on div "Update" at bounding box center [421, 214] width 23 height 9
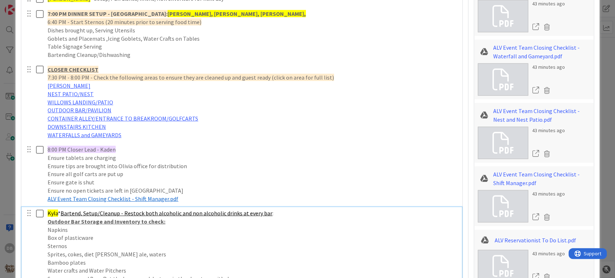
click at [56, 211] on span "Kyla" at bounding box center [53, 213] width 10 height 7
click at [50, 211] on span "Kyla" at bounding box center [53, 213] width 10 height 7
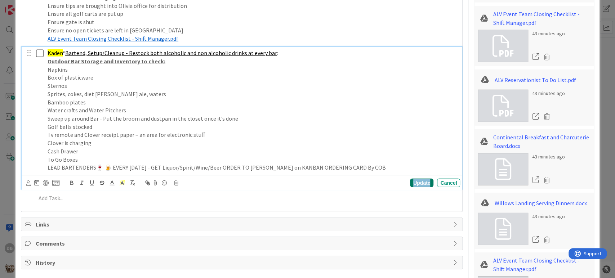
click at [418, 184] on div "Update" at bounding box center [421, 183] width 23 height 9
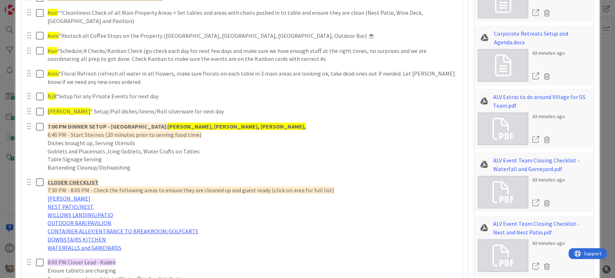
scroll to position [1064, 0]
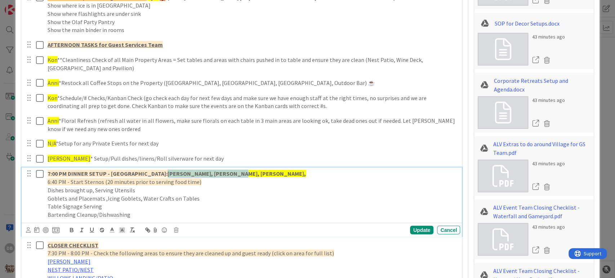
drag, startPoint x: 153, startPoint y: 171, endPoint x: 216, endPoint y: 176, distance: 63.5
click at [216, 176] on p "7:00 PM DINNER SETUP - Village Gardens: Kon, Kyla, Anni, Ashlyn," at bounding box center [252, 174] width 409 height 8
drag, startPoint x: 112, startPoint y: 173, endPoint x: 213, endPoint y: 175, distance: 101.5
click at [213, 175] on p "7:00 PM DINNER SETUP - Village Gardens: Kon, Kyla, Anni, Ashlyn," at bounding box center [252, 174] width 409 height 8
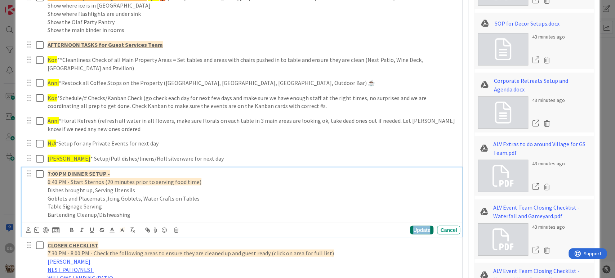
click at [417, 231] on div "Update" at bounding box center [421, 230] width 23 height 9
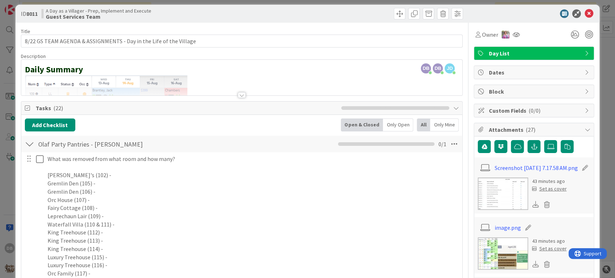
scroll to position [0, 0]
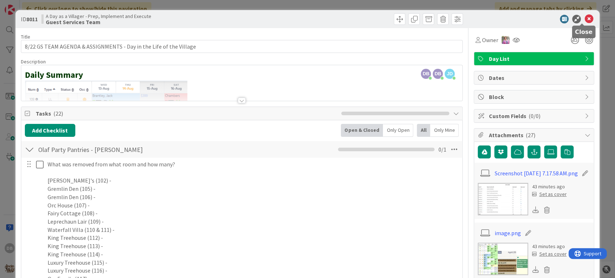
click at [584, 22] on icon at bounding box center [588, 19] width 9 height 9
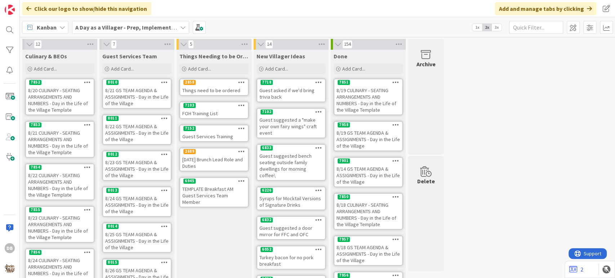
click at [125, 126] on div "8/22 GS TEAM AGENDA & ASSIGNMENTS - Day in the Life of the Village" at bounding box center [137, 133] width 68 height 22
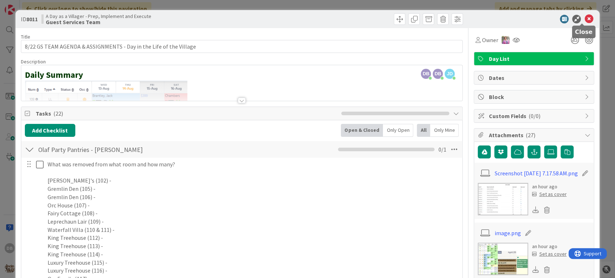
click at [584, 19] on icon at bounding box center [588, 19] width 9 height 9
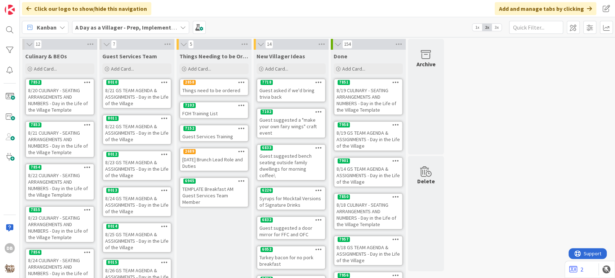
click at [140, 95] on div "8/21 GS TEAM AGENDA & ASSIGNMENTS - Day in the Life of the Village" at bounding box center [137, 97] width 68 height 22
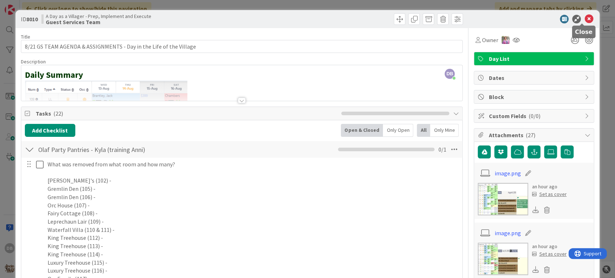
click at [584, 21] on icon at bounding box center [588, 19] width 9 height 9
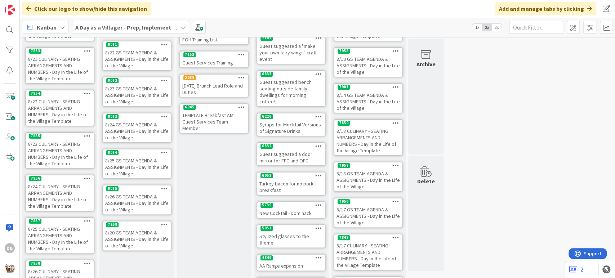
scroll to position [160, 0]
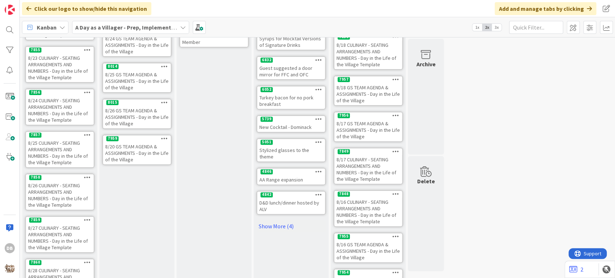
click at [372, 201] on div "8/16 CULINARY - SEATING ARRANGEMENTS AND NUMBERS - Day in the Life of the Villa…" at bounding box center [368, 211] width 68 height 29
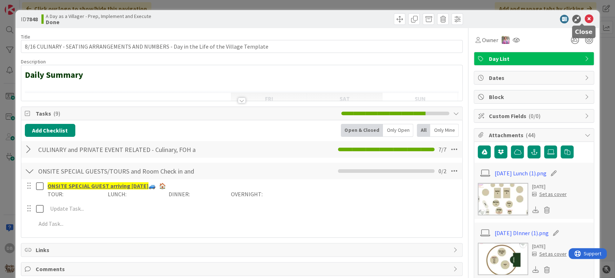
click at [585, 19] on icon at bounding box center [588, 19] width 9 height 9
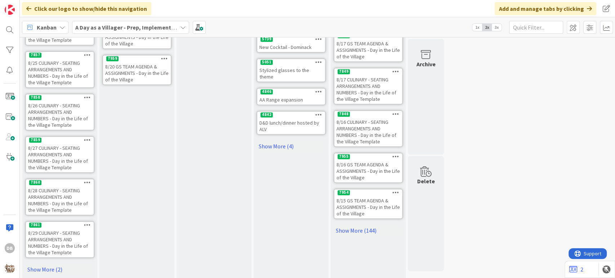
click at [370, 202] on div "8/15 GS TEAM AGENDA & ASSIGNMENTS - Day in the Life of the Village" at bounding box center [368, 207] width 68 height 22
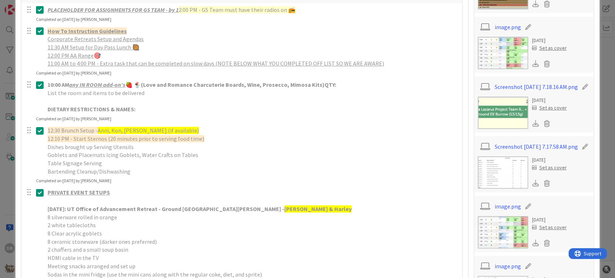
scroll to position [280, 0]
